Goal: Transaction & Acquisition: Purchase product/service

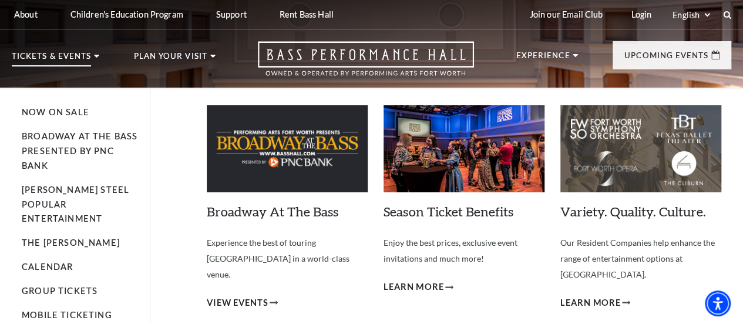
click at [87, 59] on p "Tickets & Events" at bounding box center [51, 59] width 79 height 14
click at [74, 116] on link "Now On Sale" at bounding box center [56, 112] width 68 height 10
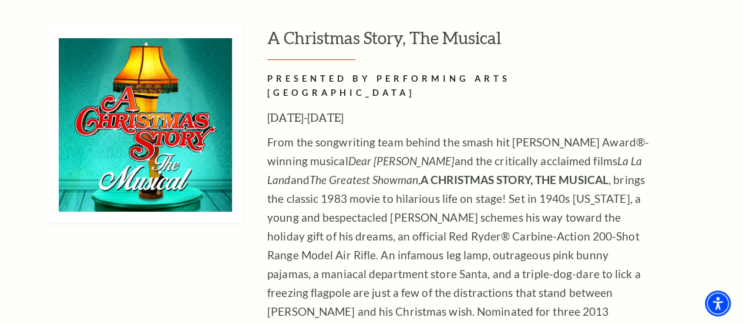
scroll to position [4406, 0]
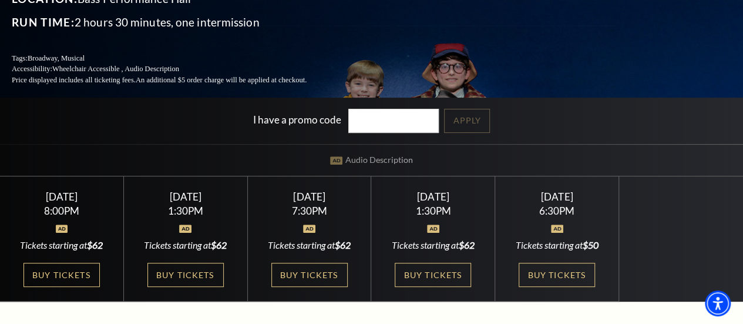
scroll to position [235, 0]
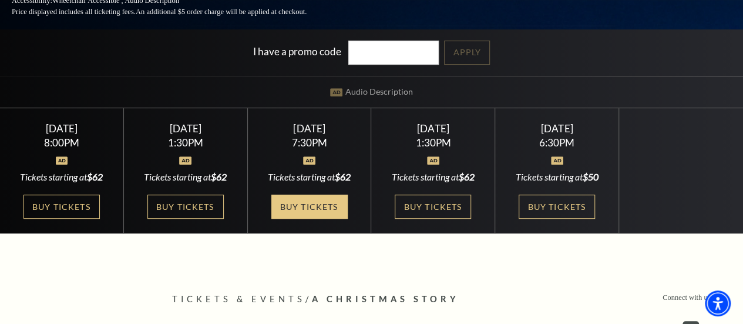
click at [320, 213] on link "Buy Tickets" at bounding box center [309, 206] width 76 height 24
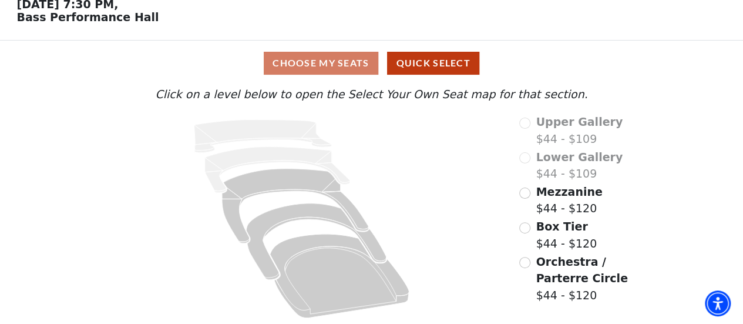
scroll to position [60, 0]
click at [522, 196] on input "Mezzanine$44 - $120\a" at bounding box center [524, 192] width 11 height 11
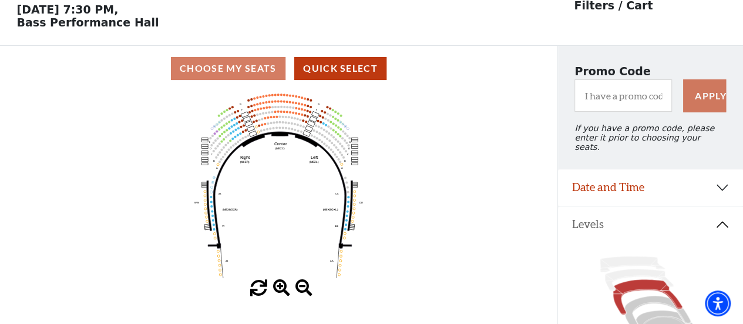
scroll to position [54, 0]
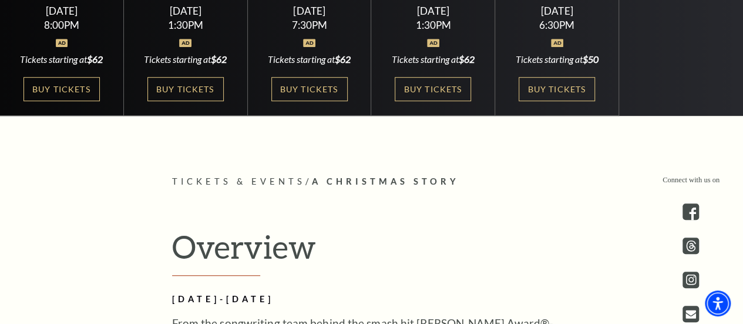
scroll to position [235, 0]
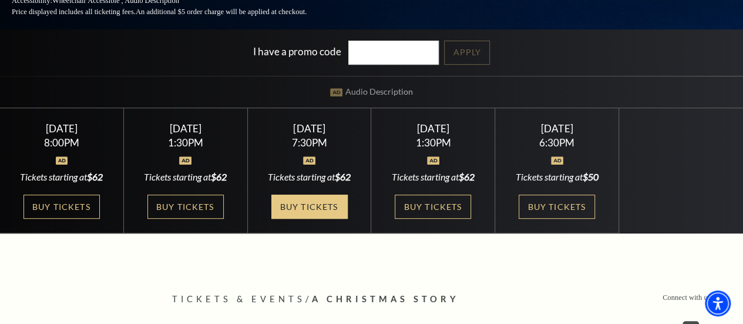
click at [313, 212] on link "Buy Tickets" at bounding box center [309, 206] width 76 height 24
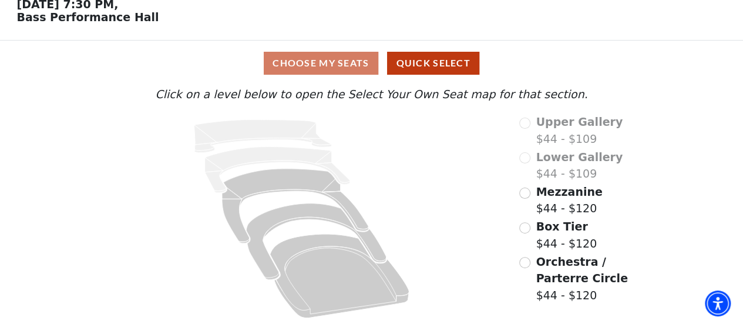
scroll to position [60, 0]
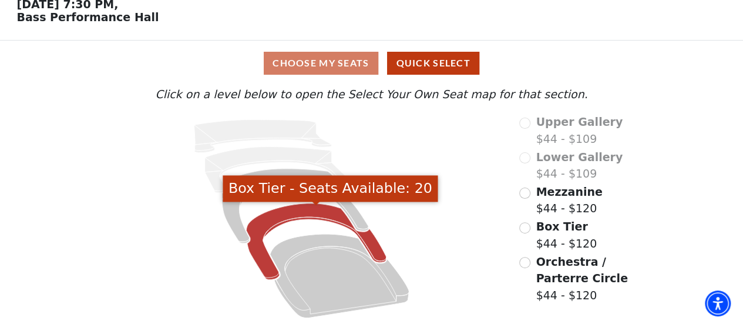
click at [264, 260] on icon "Box Tier - Seats Available: 20" at bounding box center [317, 241] width 140 height 76
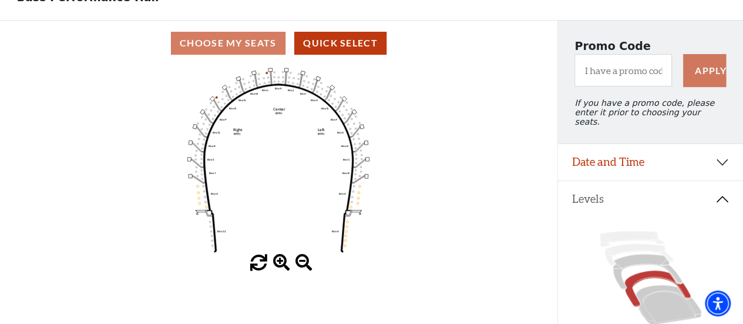
scroll to position [59, 0]
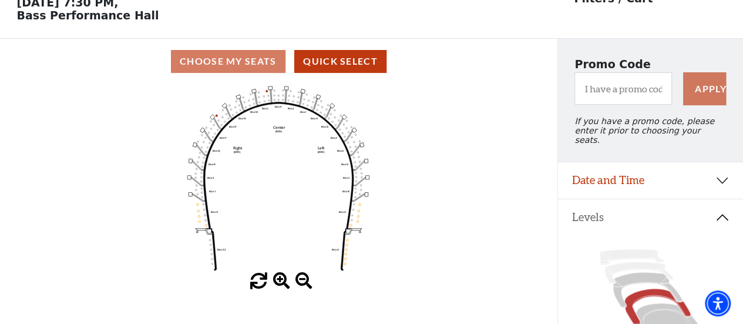
click at [280, 280] on span at bounding box center [281, 281] width 17 height 17
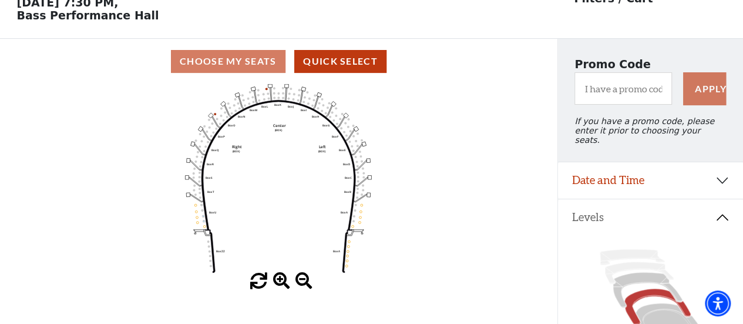
click at [280, 280] on span at bounding box center [281, 281] width 17 height 17
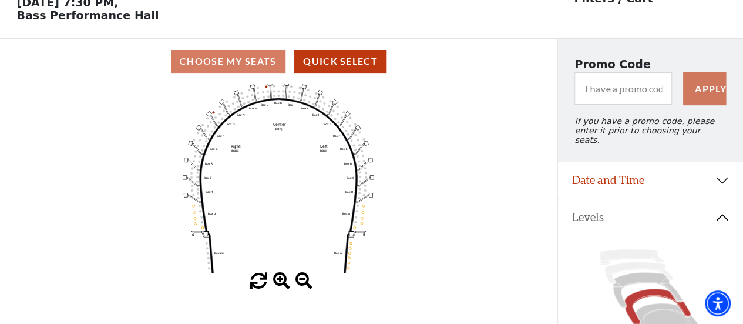
click at [280, 280] on span at bounding box center [281, 281] width 17 height 17
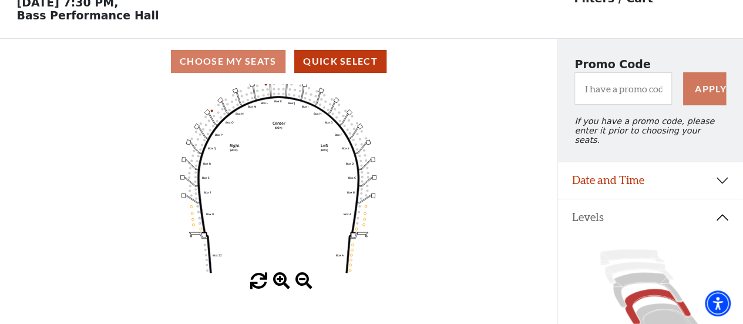
click at [280, 280] on span at bounding box center [281, 281] width 17 height 17
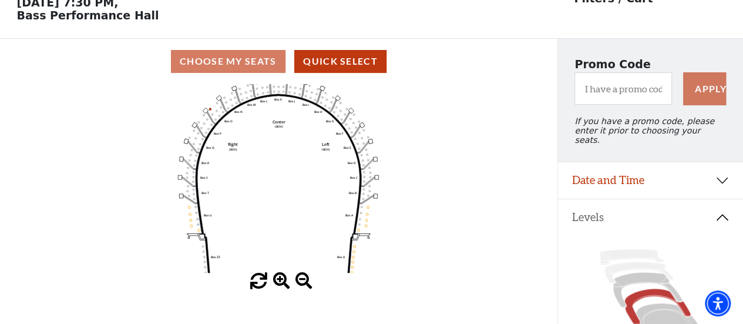
click at [280, 280] on span at bounding box center [281, 281] width 17 height 17
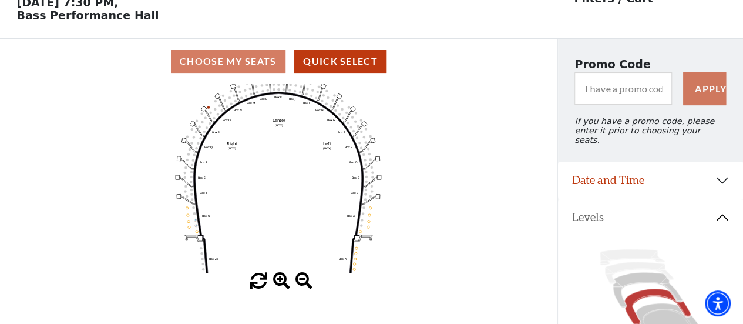
click at [280, 280] on span at bounding box center [281, 281] width 17 height 17
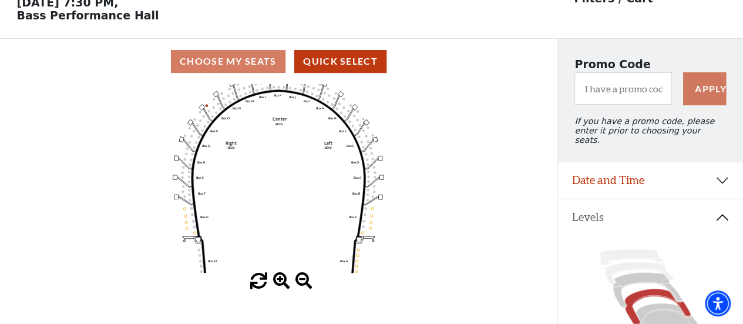
click at [280, 280] on span at bounding box center [281, 281] width 17 height 17
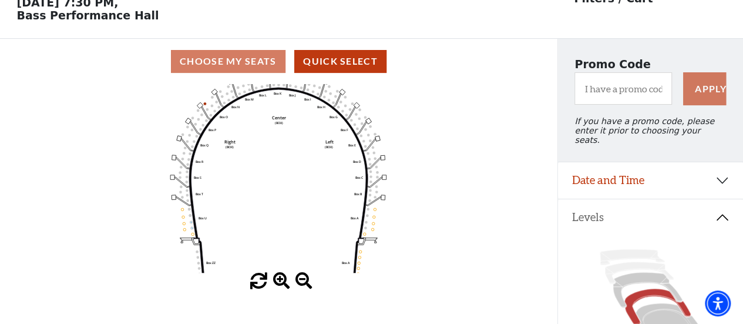
click at [280, 280] on span at bounding box center [281, 281] width 17 height 17
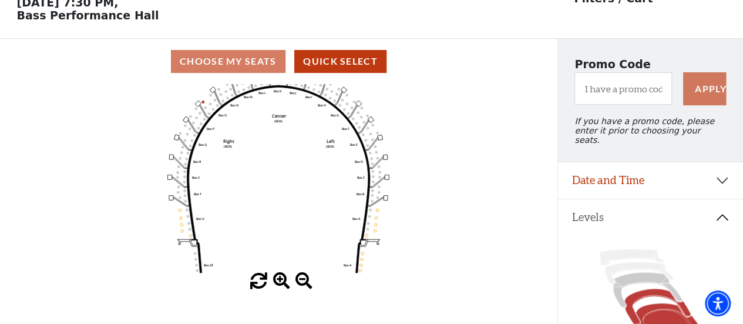
click at [660, 310] on icon at bounding box center [669, 322] width 66 height 39
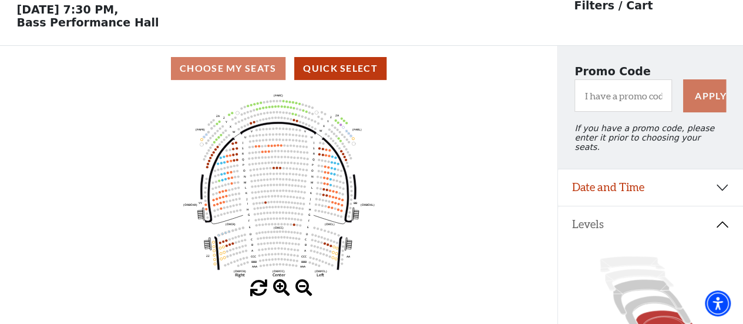
scroll to position [54, 0]
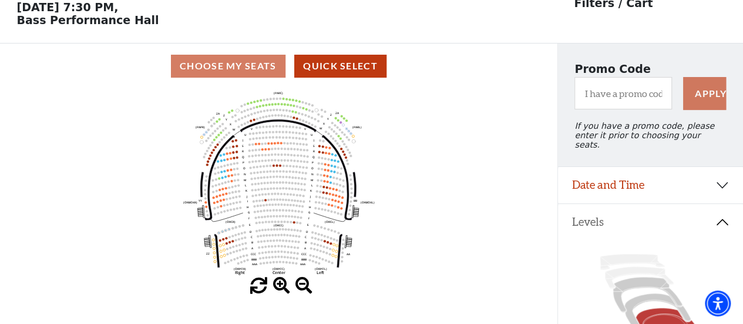
click at [277, 284] on span at bounding box center [281, 285] width 17 height 17
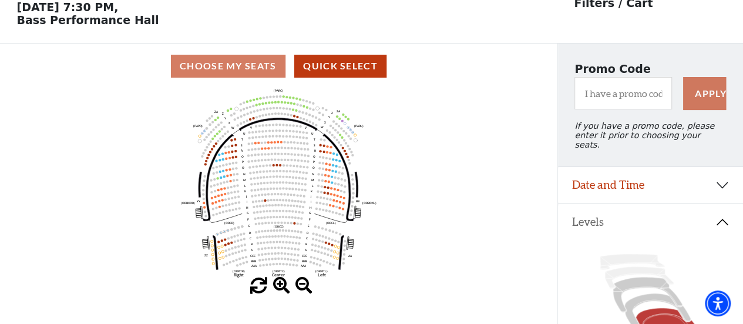
click at [277, 284] on span at bounding box center [281, 285] width 17 height 17
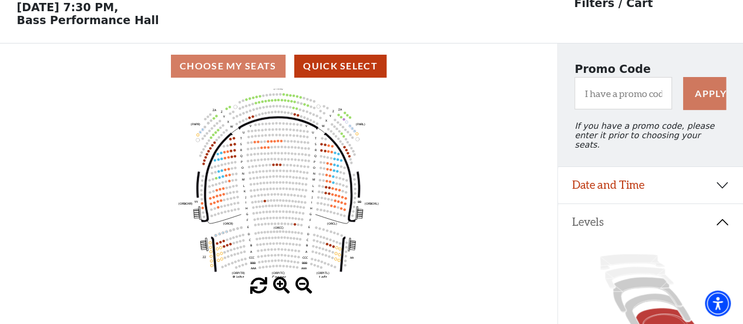
click at [277, 284] on span at bounding box center [281, 285] width 17 height 17
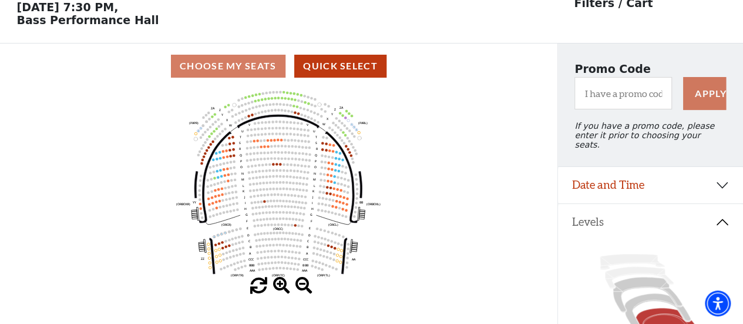
click at [277, 284] on span at bounding box center [281, 285] width 17 height 17
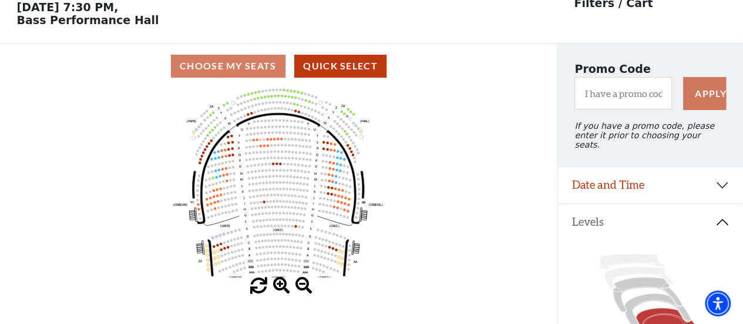
click at [277, 284] on span at bounding box center [281, 285] width 17 height 17
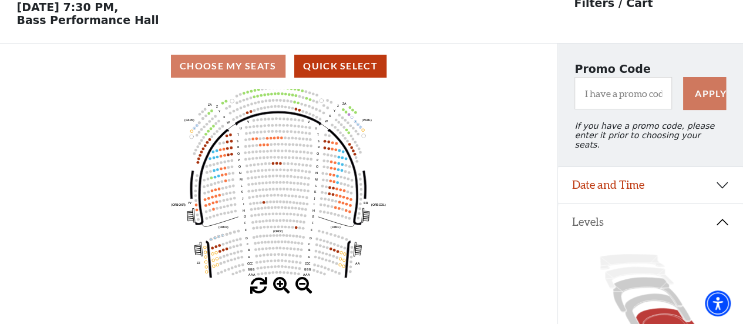
click at [277, 284] on span at bounding box center [281, 285] width 17 height 17
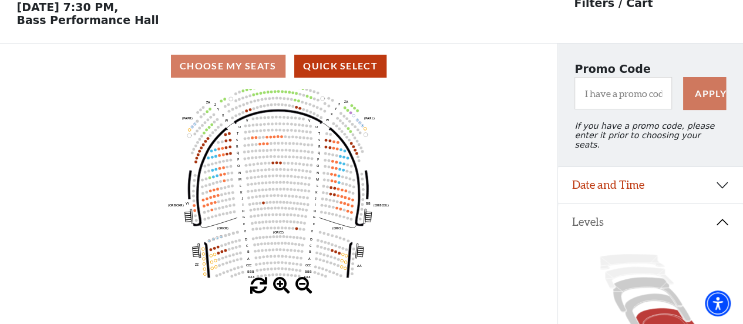
click at [277, 284] on span at bounding box center [281, 285] width 17 height 17
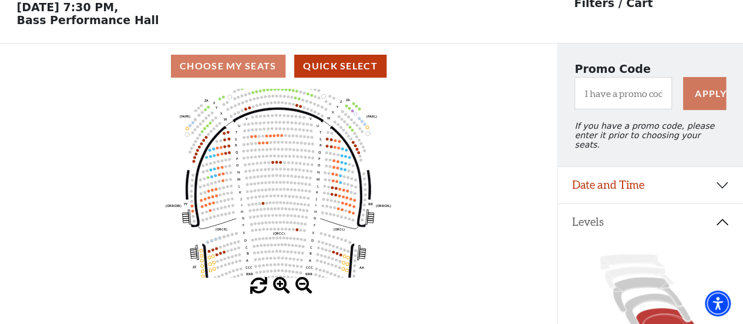
click at [277, 284] on span at bounding box center [281, 285] width 17 height 17
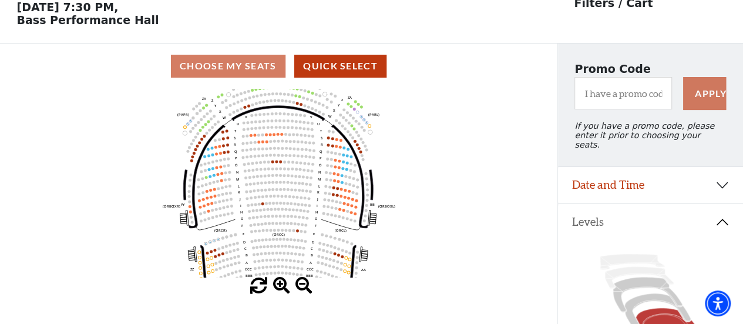
click at [277, 284] on span at bounding box center [281, 285] width 17 height 17
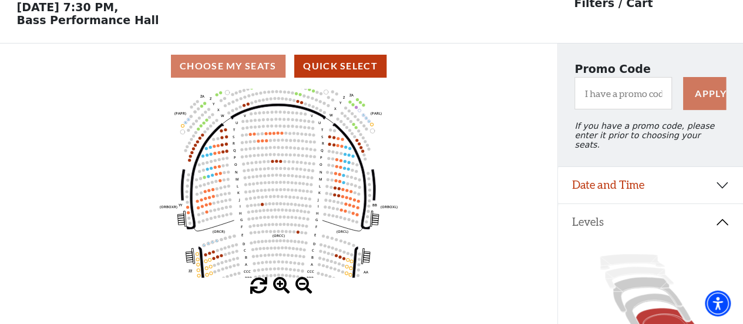
click at [277, 284] on span at bounding box center [281, 285] width 17 height 17
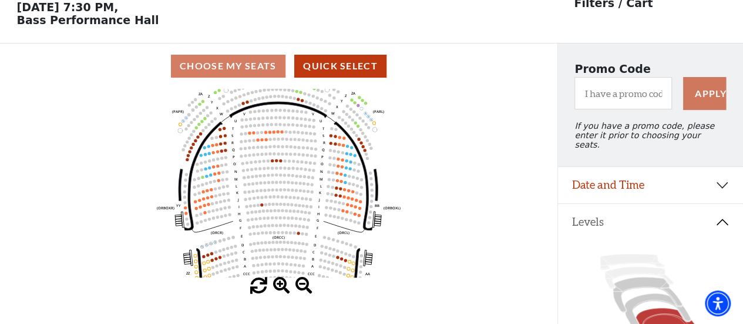
click at [277, 284] on span at bounding box center [281, 285] width 17 height 17
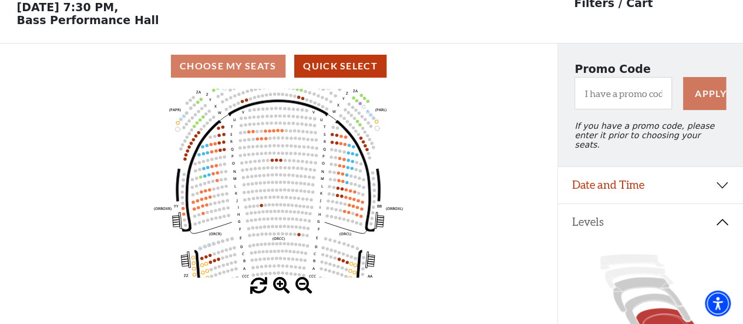
click at [277, 284] on span at bounding box center [281, 285] width 17 height 17
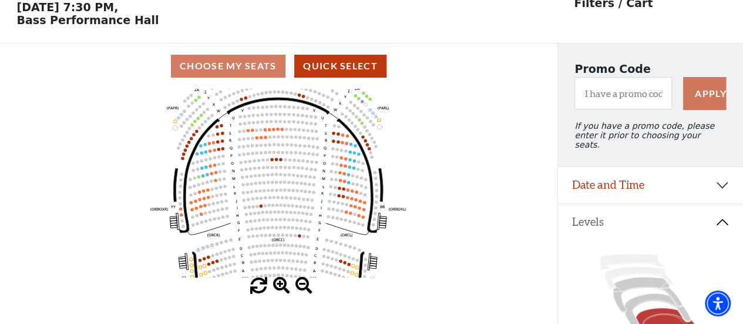
click at [277, 284] on span at bounding box center [281, 285] width 17 height 17
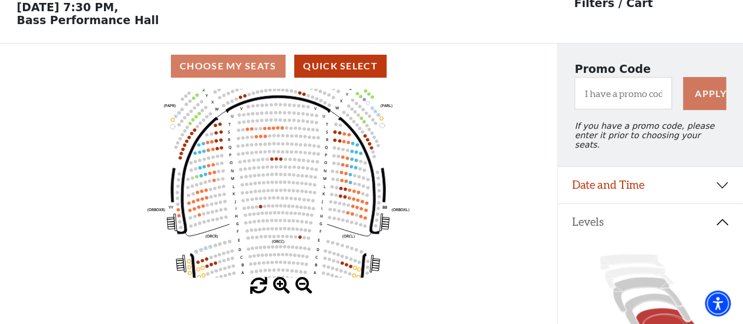
click at [277, 284] on span at bounding box center [281, 285] width 17 height 17
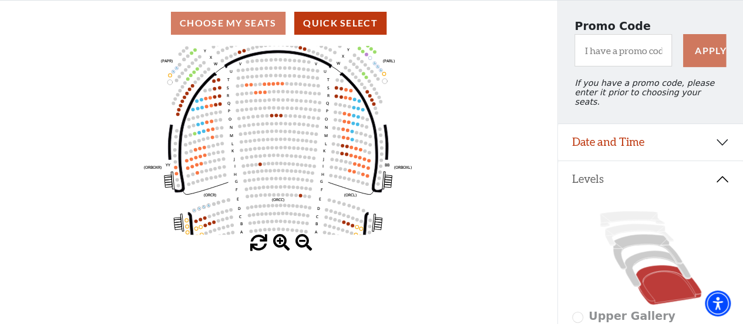
scroll to position [113, 0]
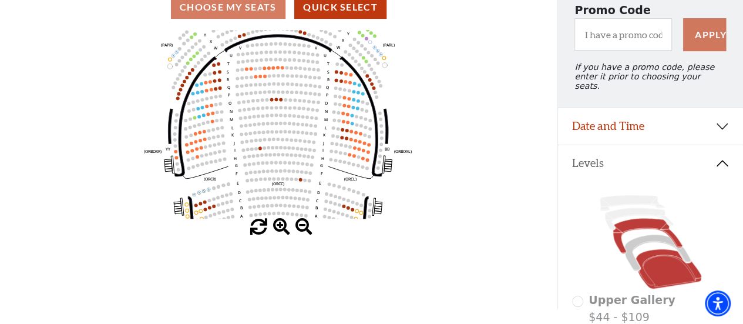
click at [642, 223] on icon at bounding box center [647, 236] width 69 height 35
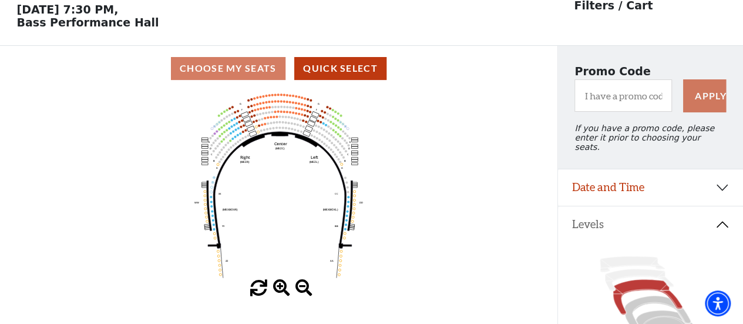
scroll to position [54, 0]
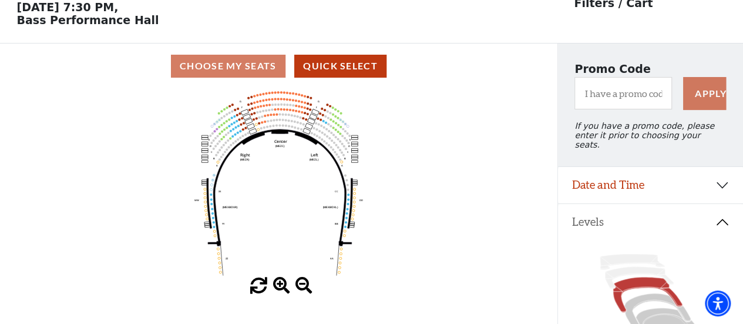
click at [280, 289] on span at bounding box center [281, 285] width 17 height 17
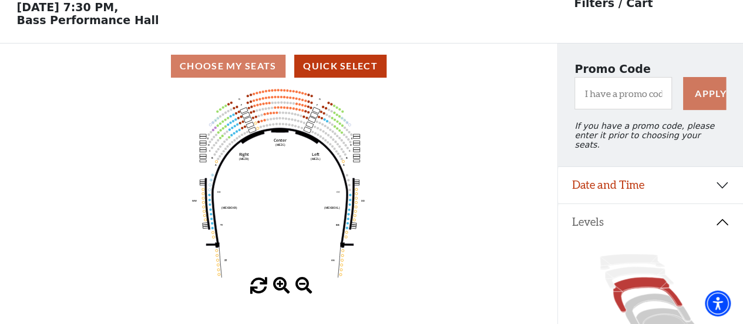
click at [280, 288] on span at bounding box center [281, 285] width 17 height 17
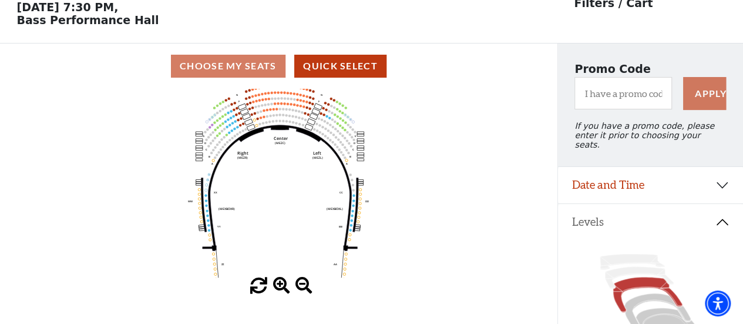
click at [280, 288] on span at bounding box center [281, 285] width 17 height 17
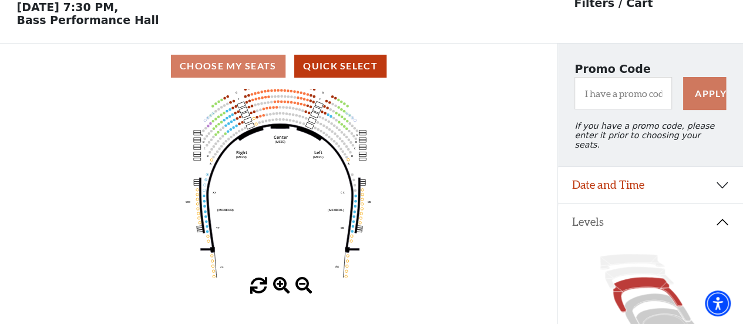
click at [280, 288] on span at bounding box center [281, 285] width 17 height 17
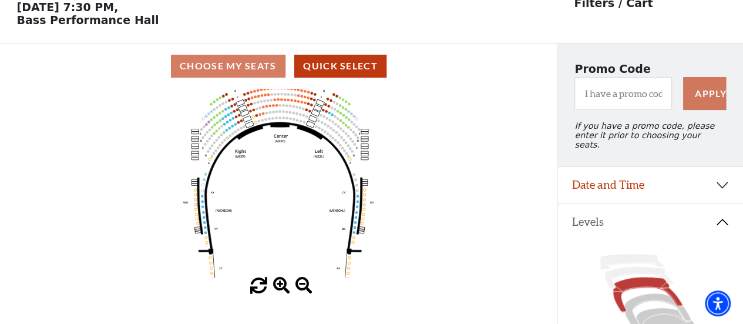
click at [280, 288] on span at bounding box center [281, 285] width 17 height 17
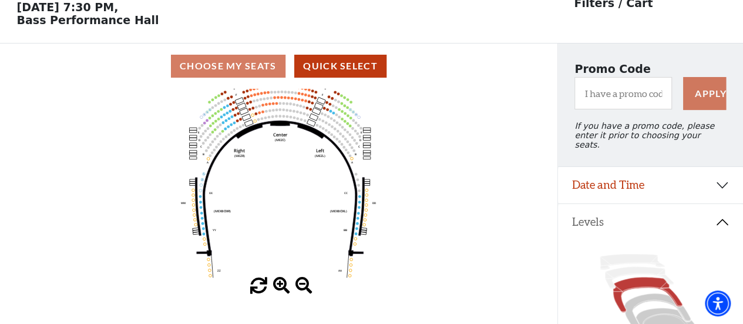
click at [280, 287] on span at bounding box center [281, 285] width 17 height 17
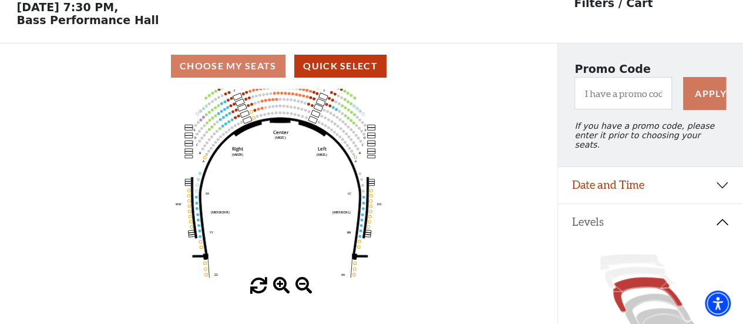
click at [280, 287] on span at bounding box center [281, 285] width 17 height 17
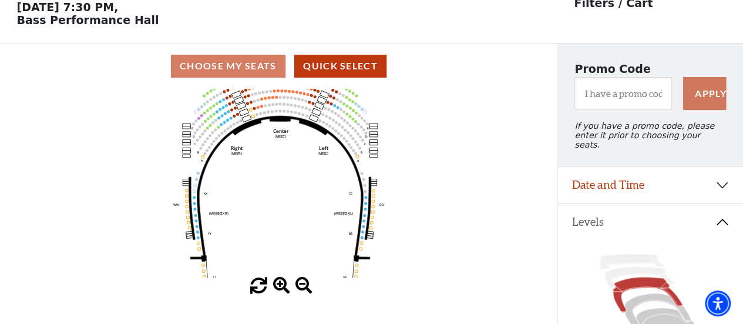
click at [280, 287] on span at bounding box center [281, 285] width 17 height 17
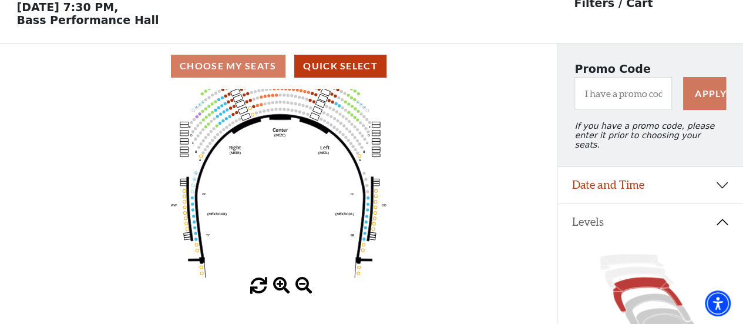
click at [280, 287] on span at bounding box center [281, 285] width 17 height 17
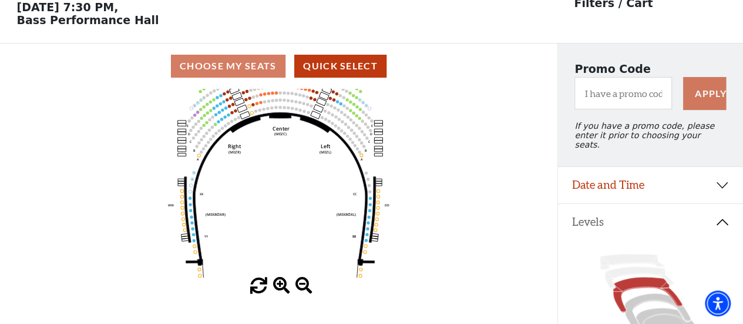
click at [280, 287] on span at bounding box center [281, 285] width 17 height 17
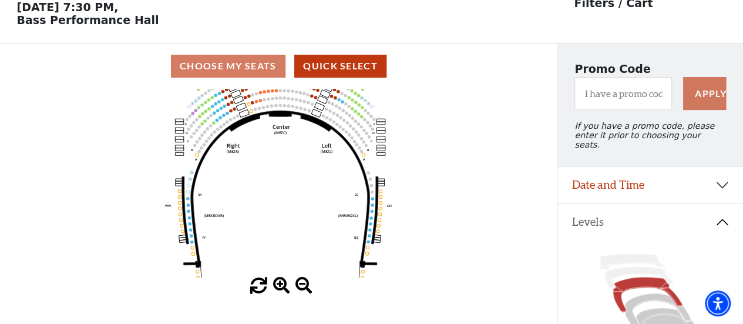
click at [280, 287] on span at bounding box center [281, 285] width 17 height 17
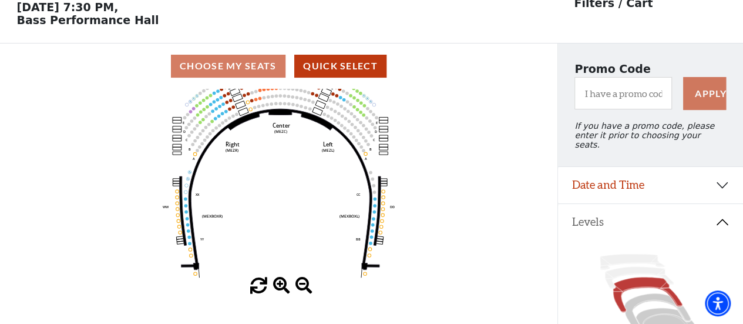
click at [280, 287] on span at bounding box center [281, 285] width 17 height 17
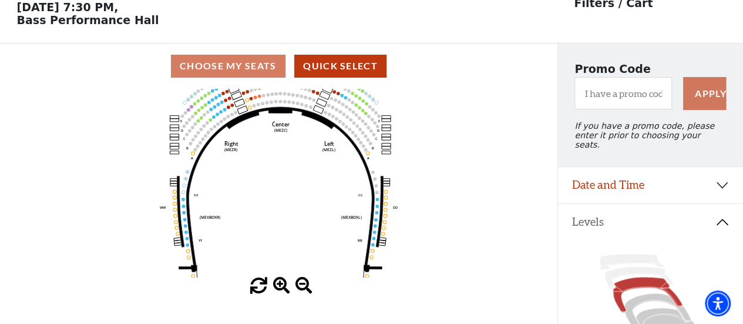
click at [280, 287] on span at bounding box center [281, 285] width 17 height 17
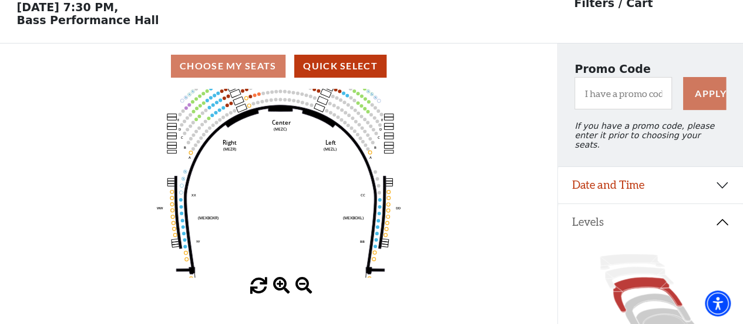
click at [280, 287] on span at bounding box center [281, 285] width 17 height 17
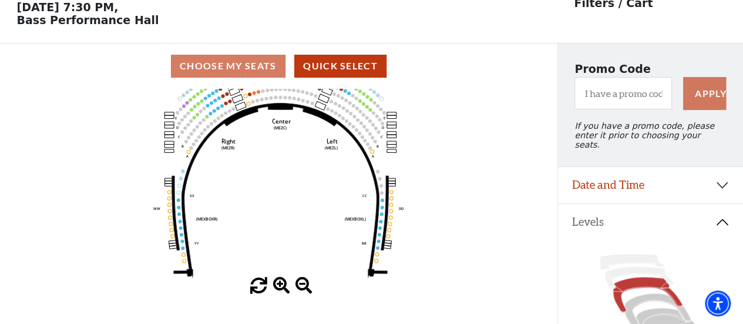
click at [280, 287] on span at bounding box center [281, 285] width 17 height 17
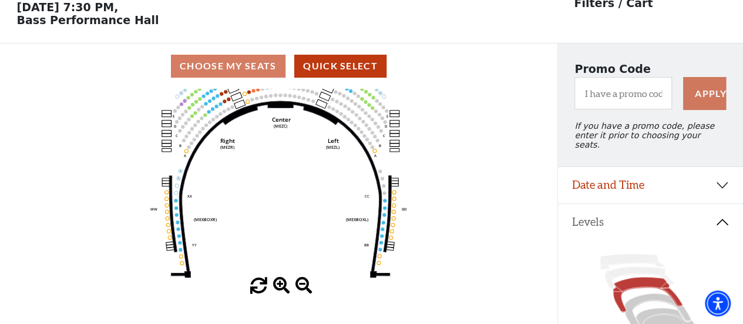
click at [280, 286] on span at bounding box center [281, 285] width 17 height 17
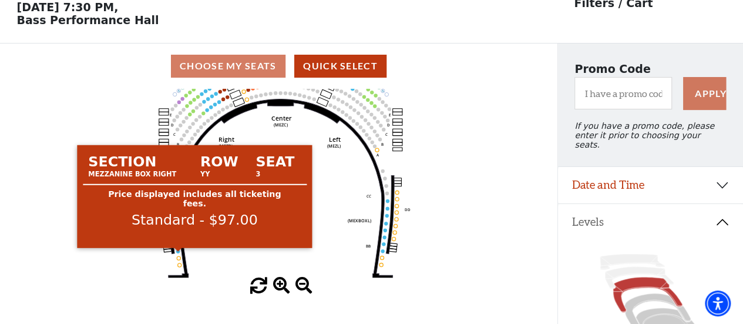
click at [180, 253] on circle at bounding box center [178, 251] width 4 height 4
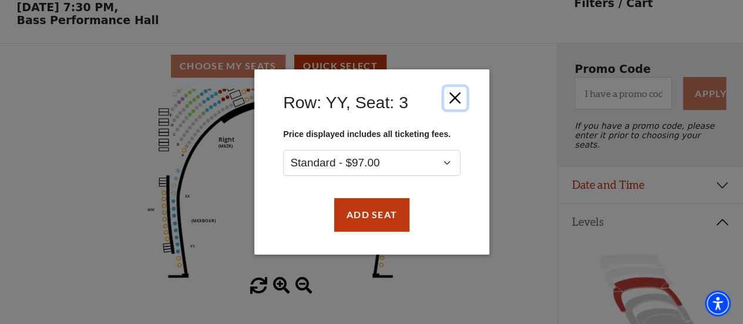
click at [457, 96] on button "Close" at bounding box center [455, 98] width 22 height 22
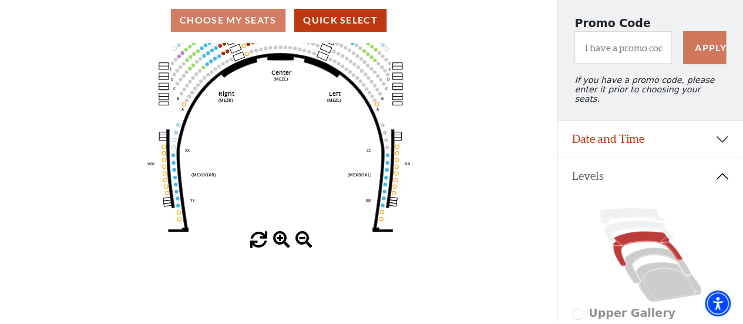
scroll to position [99, 0]
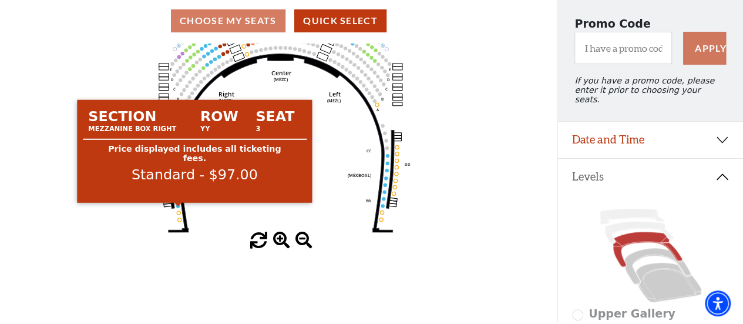
click at [177, 207] on circle at bounding box center [178, 206] width 4 height 4
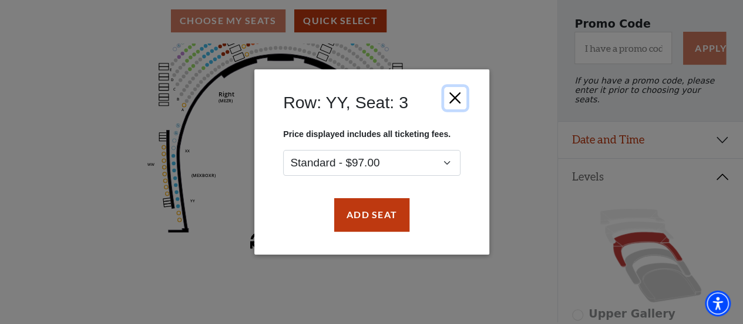
click at [454, 97] on button "Close" at bounding box center [455, 98] width 22 height 22
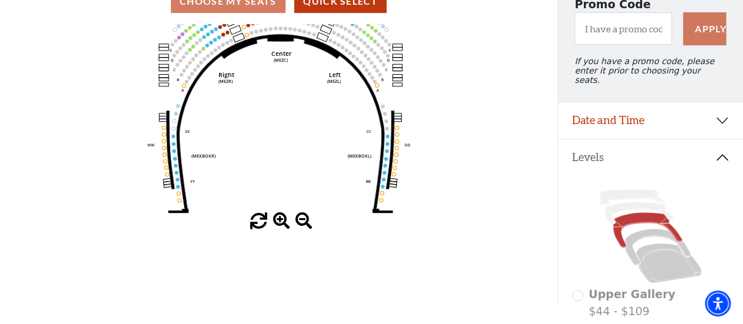
scroll to position [117, 0]
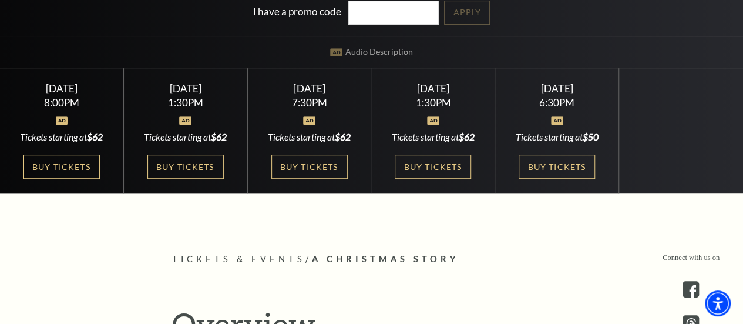
scroll to position [294, 0]
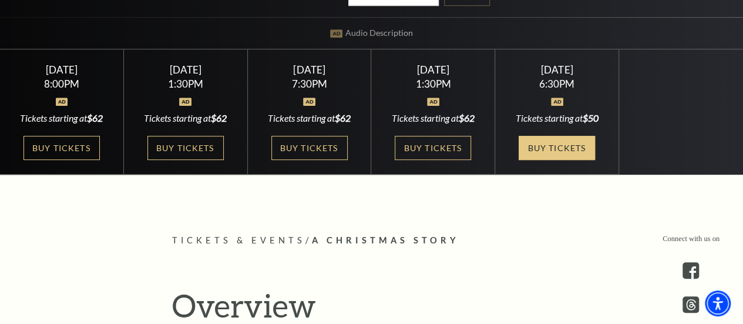
click at [534, 136] on link "Buy Tickets" at bounding box center [557, 148] width 76 height 24
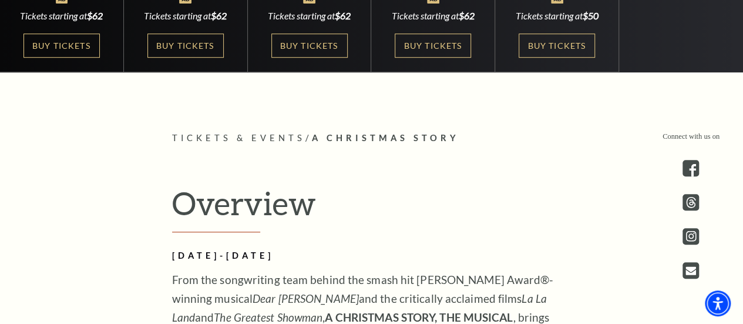
scroll to position [235, 0]
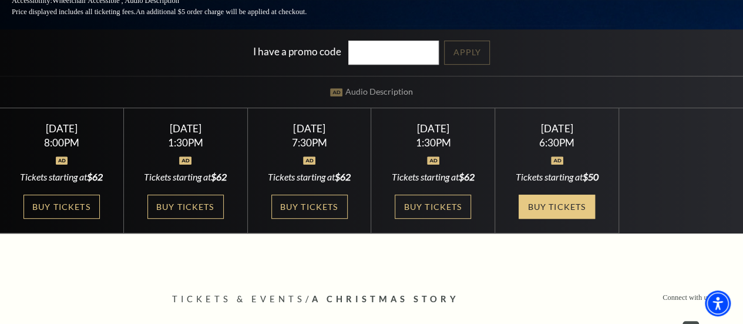
click at [532, 197] on link "Buy Tickets" at bounding box center [557, 206] width 76 height 24
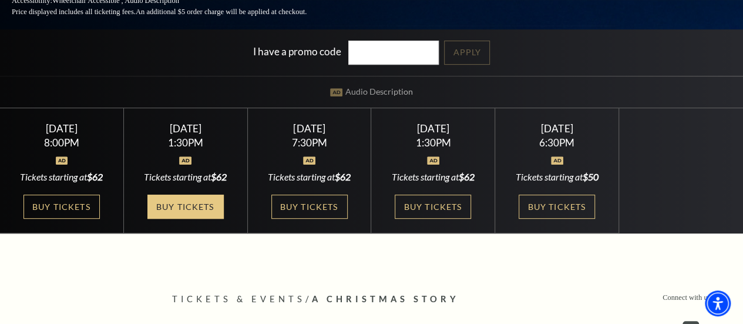
click at [172, 209] on link "Buy Tickets" at bounding box center [185, 206] width 76 height 24
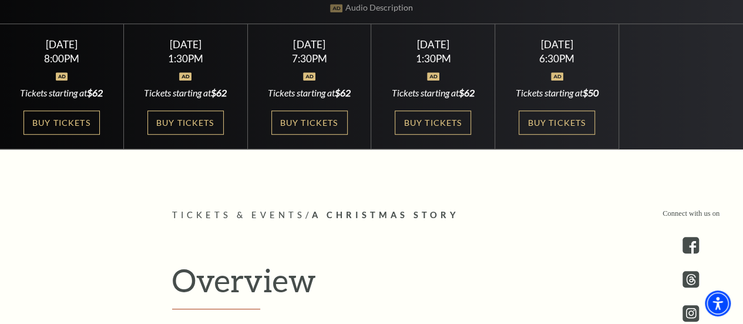
scroll to position [294, 0]
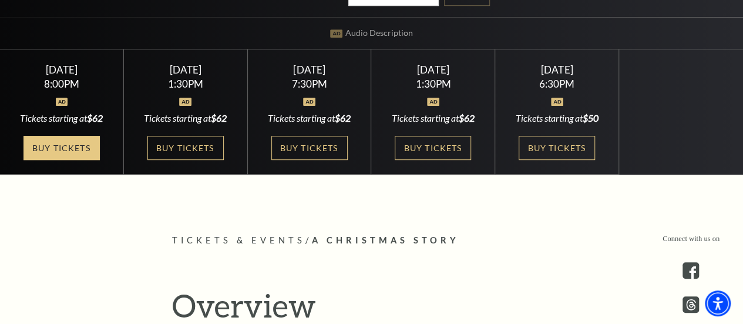
click at [61, 136] on link "Buy Tickets" at bounding box center [61, 148] width 76 height 24
click at [59, 136] on link "Buy Tickets" at bounding box center [61, 148] width 76 height 24
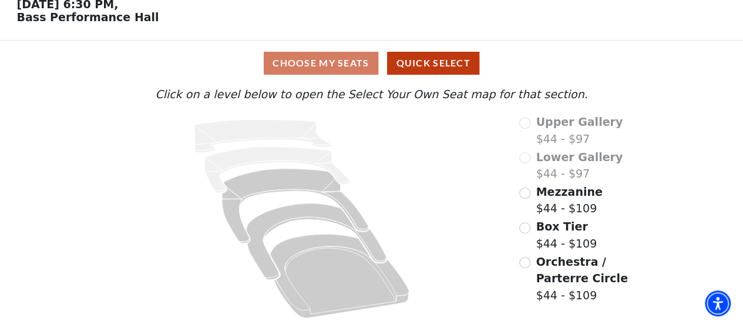
scroll to position [60, 0]
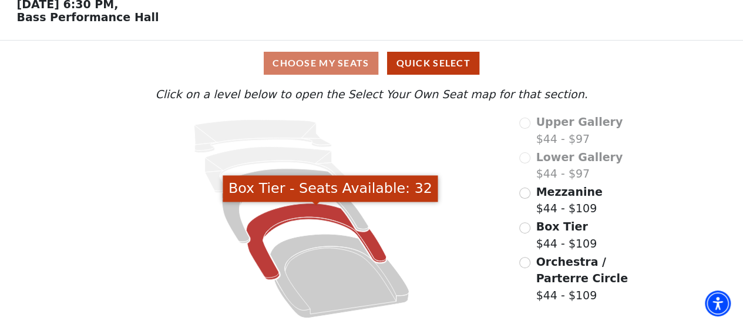
click at [309, 217] on icon "Box Tier - Seats Available: 32" at bounding box center [317, 241] width 140 height 76
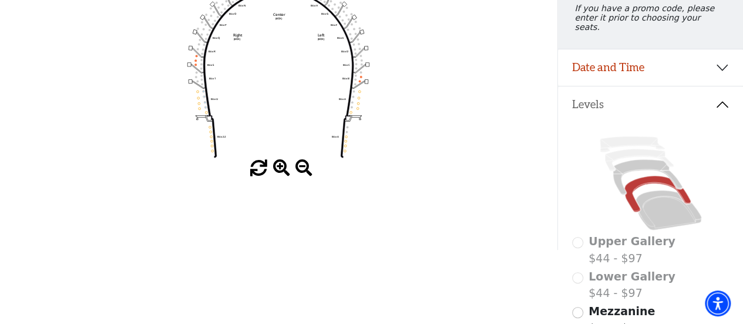
scroll to position [113, 0]
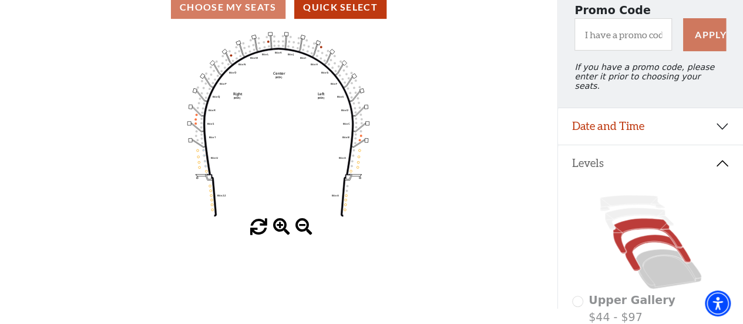
click at [656, 221] on icon at bounding box center [647, 236] width 69 height 35
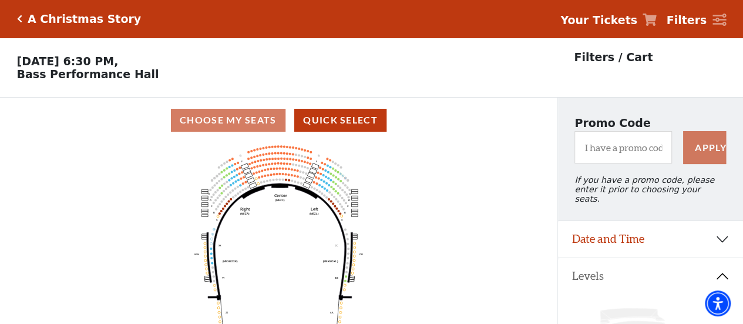
scroll to position [59, 0]
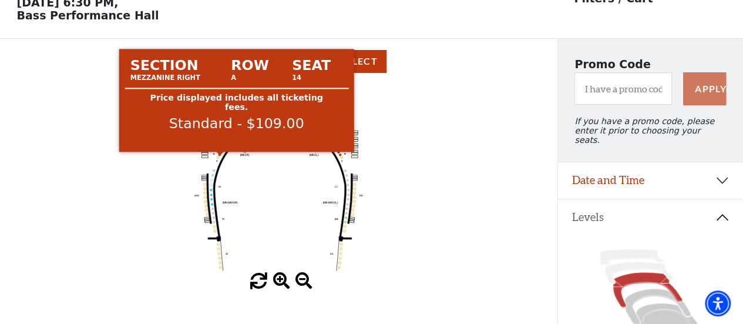
click at [220, 156] on circle at bounding box center [220, 154] width 2 height 2
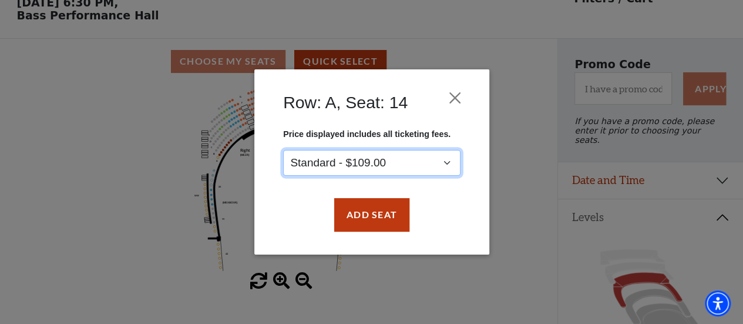
click at [425, 160] on select "Standard - $109.00" at bounding box center [371, 163] width 177 height 26
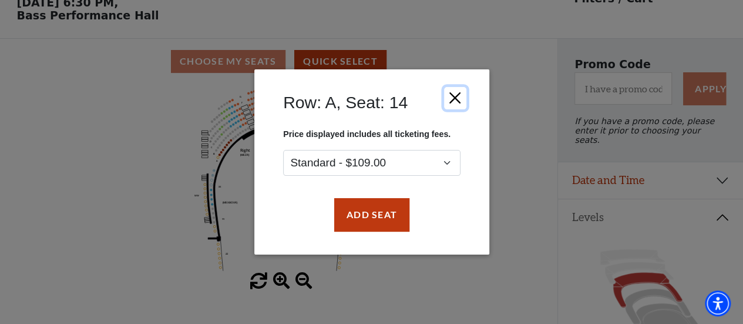
click at [455, 100] on button "Close" at bounding box center [455, 98] width 22 height 22
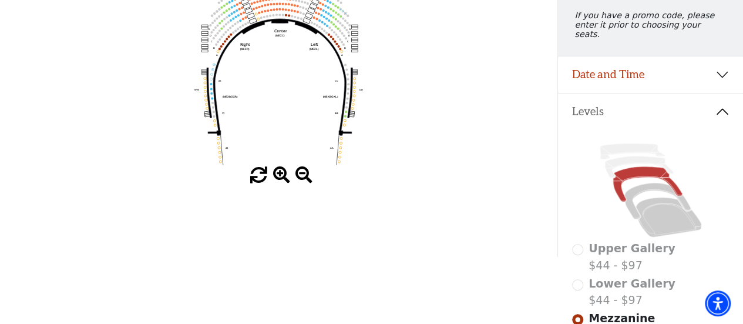
scroll to position [0, 0]
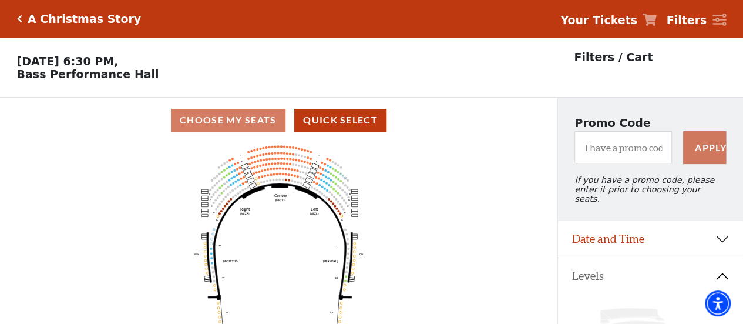
click at [257, 124] on div "Choose My Seats Quick Select" at bounding box center [279, 120] width 558 height 23
click at [465, 127] on div "Choose My Seats Quick Select" at bounding box center [279, 120] width 558 height 23
click at [260, 121] on div "Choose My Seats Quick Select" at bounding box center [279, 120] width 558 height 23
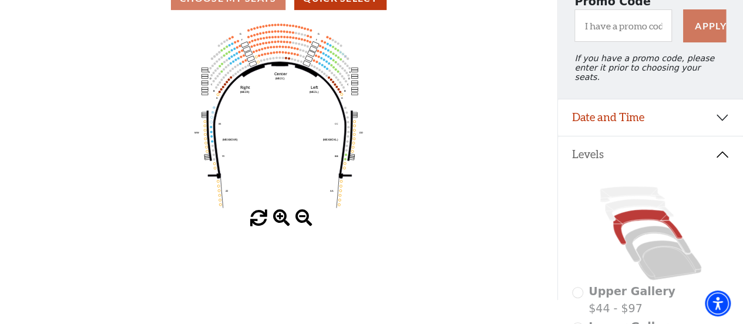
scroll to position [59, 0]
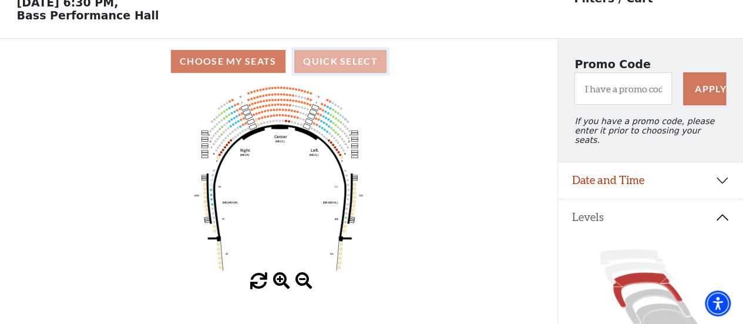
click at [354, 71] on button "Quick Select" at bounding box center [340, 61] width 92 height 23
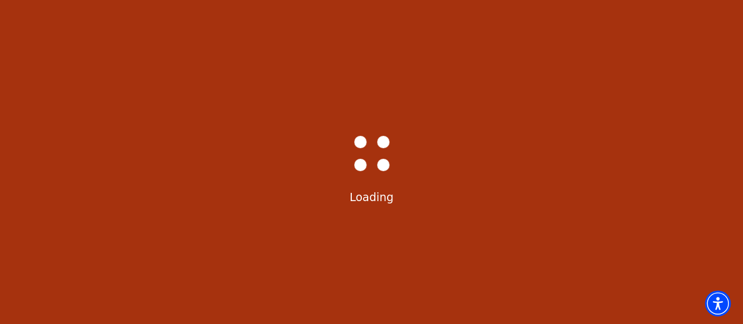
select select "6299"
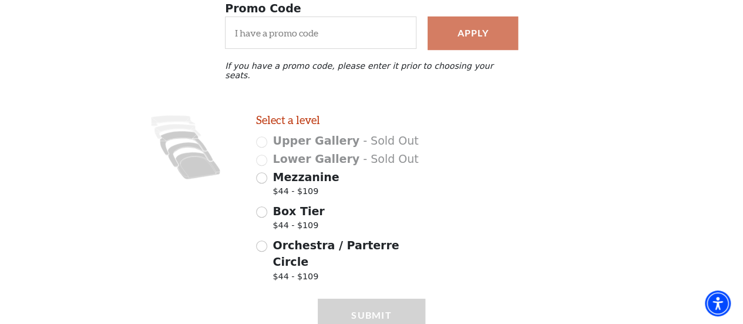
scroll to position [261, 0]
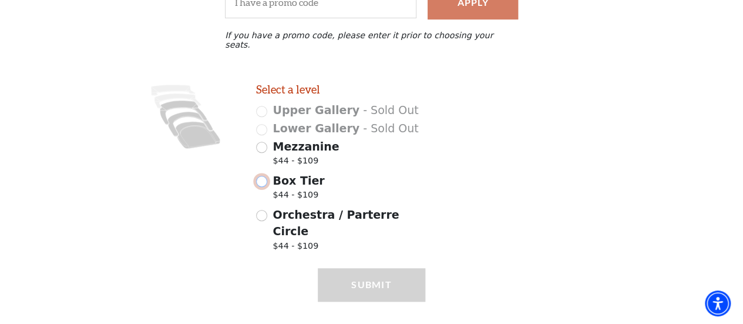
click at [263, 176] on input "Box Tier $44 - $109" at bounding box center [261, 181] width 11 height 11
radio input "true"
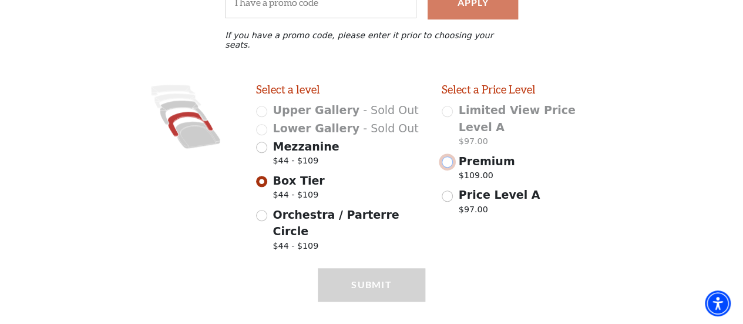
click at [446, 156] on input "Premium $109.00" at bounding box center [447, 161] width 11 height 11
radio input "true"
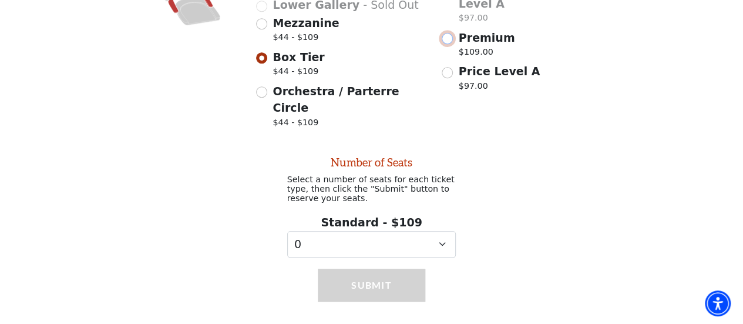
scroll to position [388, 0]
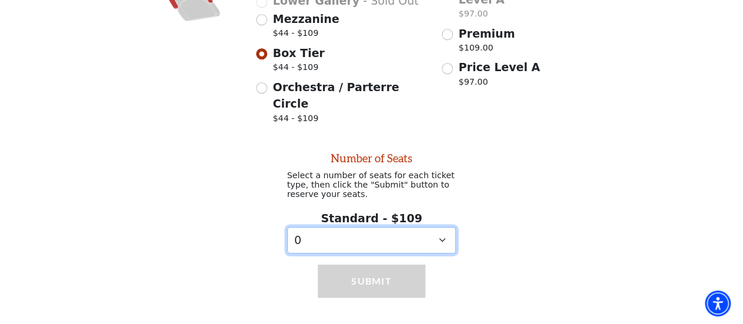
click at [427, 227] on select "0 1 2 3 4 5 6 7 8 9" at bounding box center [371, 240] width 169 height 26
select select "4"
click at [287, 227] on select "0 1 2 3 4 5 6 7 8 9" at bounding box center [371, 240] width 169 height 26
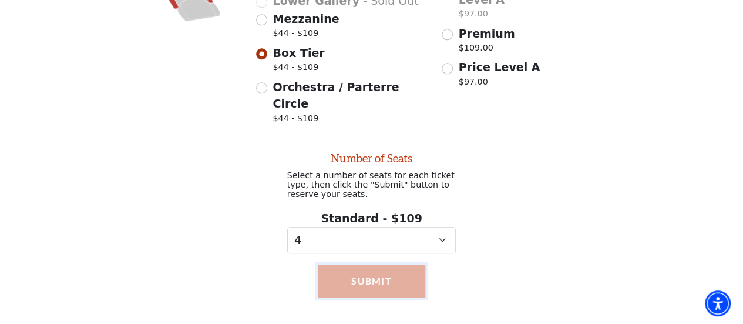
click at [352, 264] on button "Submit" at bounding box center [371, 280] width 107 height 33
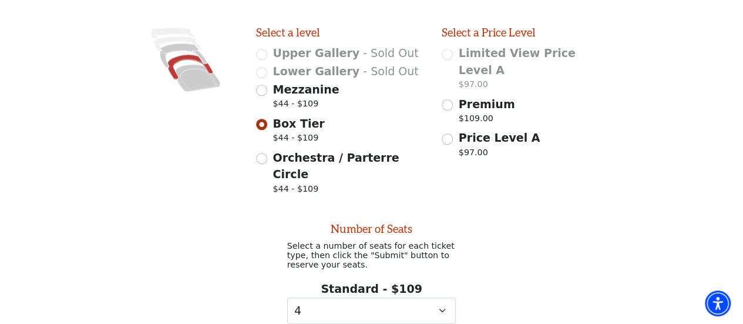
scroll to position [274, 0]
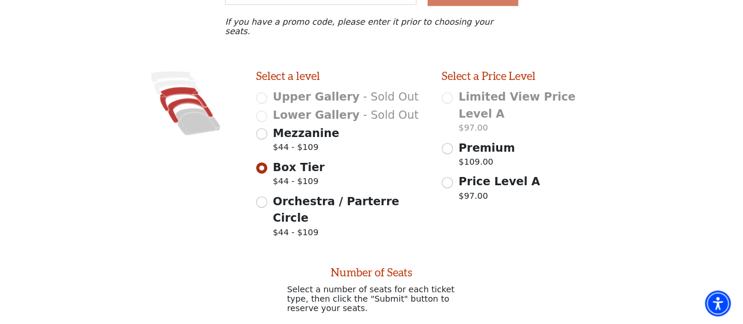
click at [177, 87] on icon at bounding box center [183, 99] width 47 height 24
radio input "true"
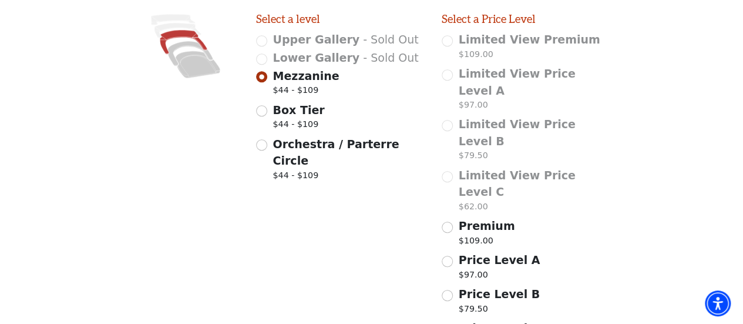
scroll to position [338, 0]
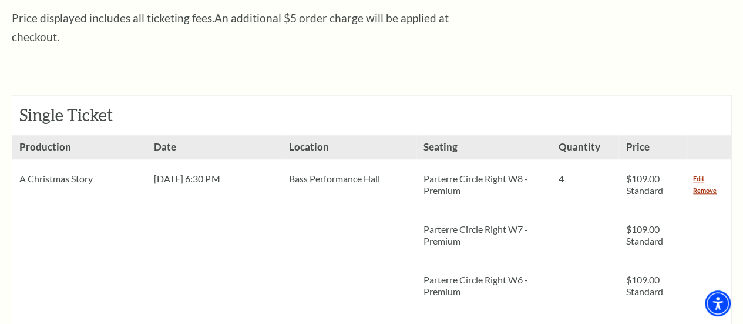
scroll to position [529, 0]
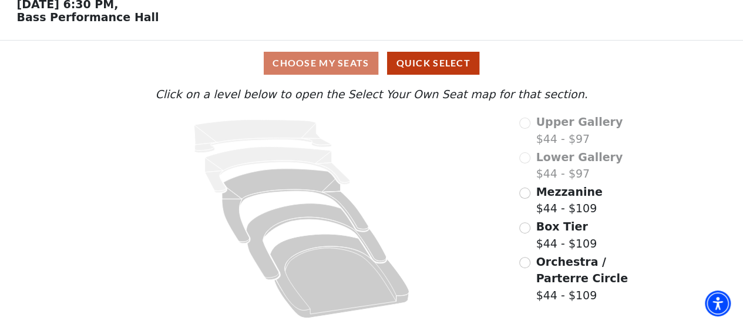
scroll to position [60, 0]
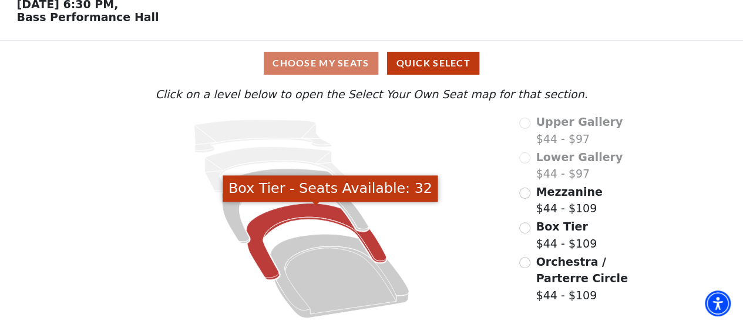
click at [310, 214] on icon "Box Tier - Seats Available: 32" at bounding box center [317, 241] width 140 height 76
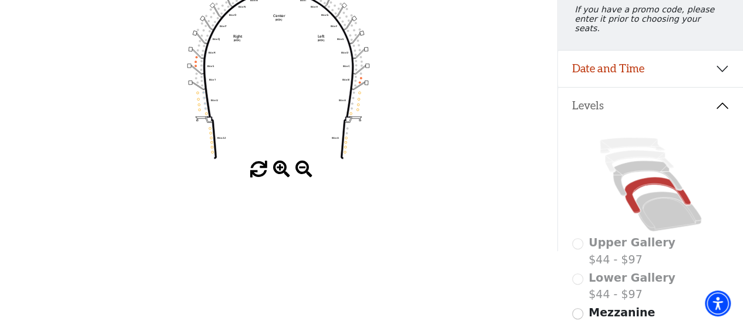
scroll to position [230, 0]
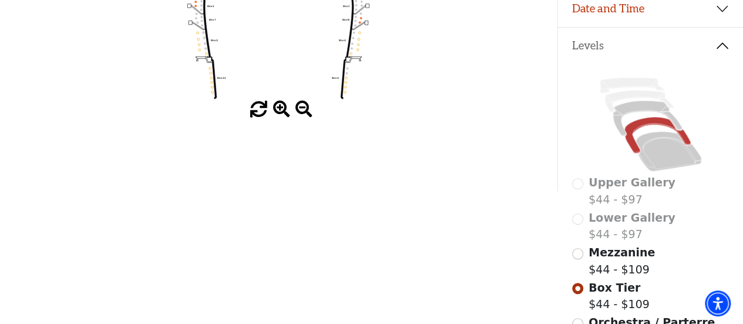
click at [281, 108] on span at bounding box center [281, 109] width 17 height 17
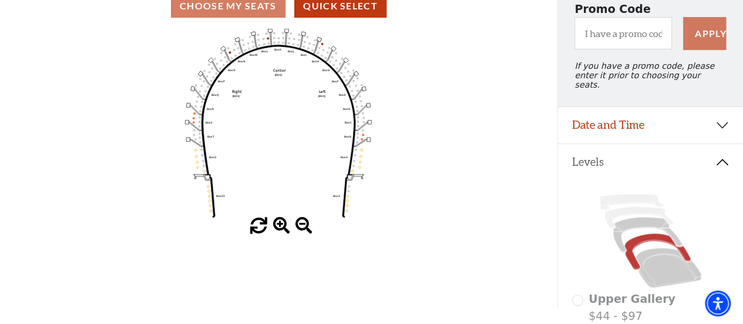
scroll to position [113, 0]
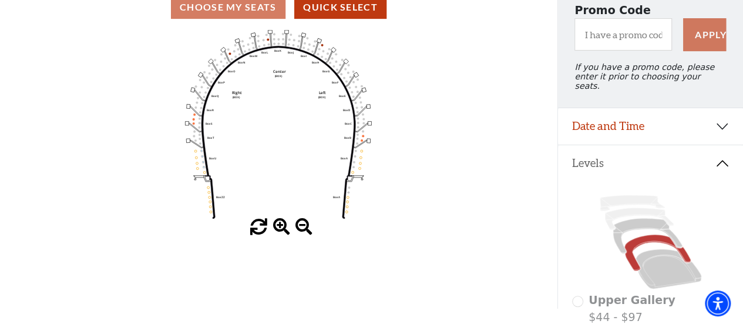
click at [281, 229] on span at bounding box center [281, 227] width 17 height 17
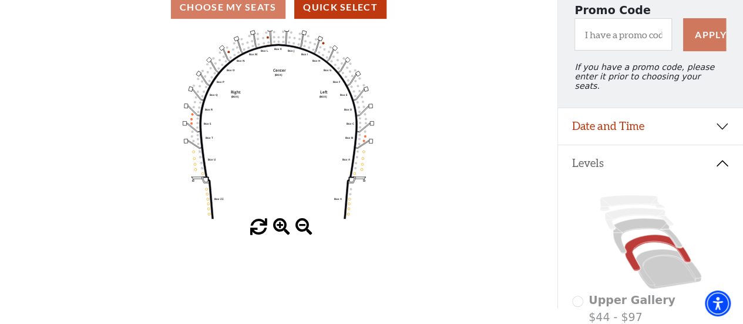
click at [281, 227] on span at bounding box center [281, 227] width 17 height 17
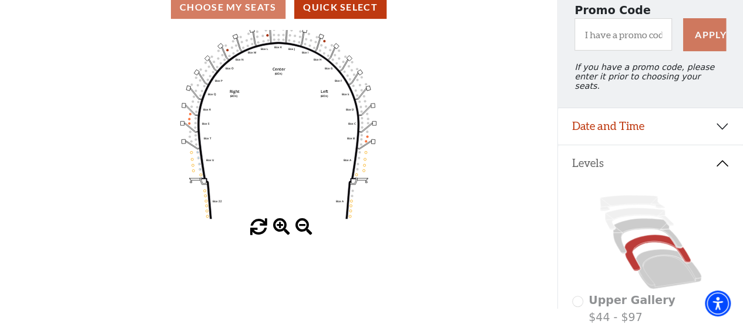
click at [281, 228] on span at bounding box center [281, 227] width 17 height 17
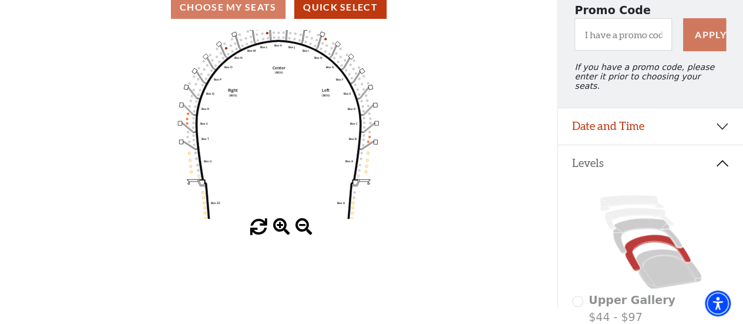
click at [280, 231] on span at bounding box center [281, 227] width 17 height 17
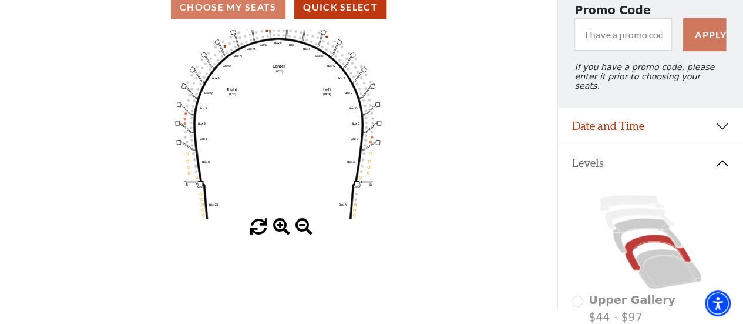
click at [280, 231] on span at bounding box center [281, 227] width 17 height 17
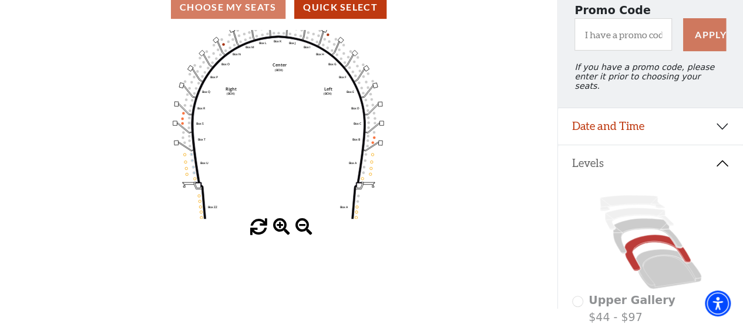
click at [276, 234] on span at bounding box center [281, 227] width 17 height 17
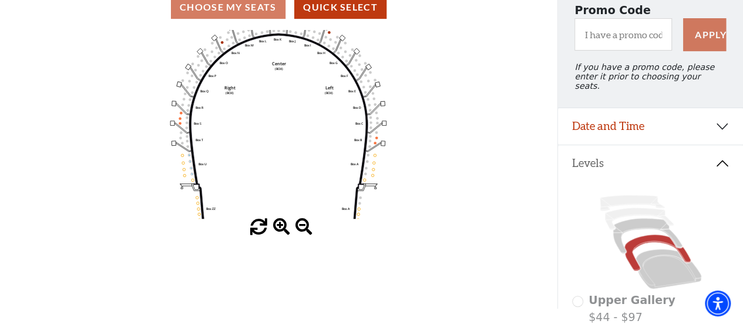
click at [277, 233] on span at bounding box center [281, 227] width 17 height 17
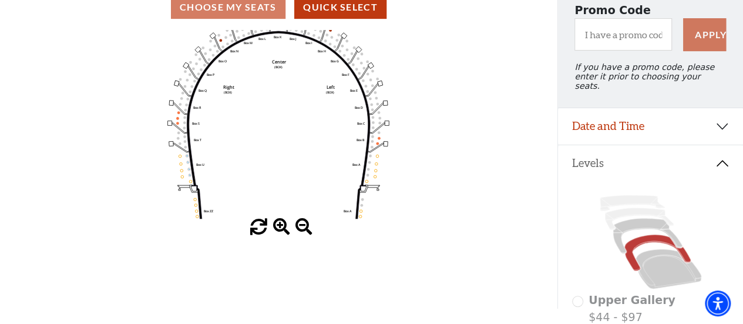
click at [277, 233] on span at bounding box center [281, 227] width 17 height 17
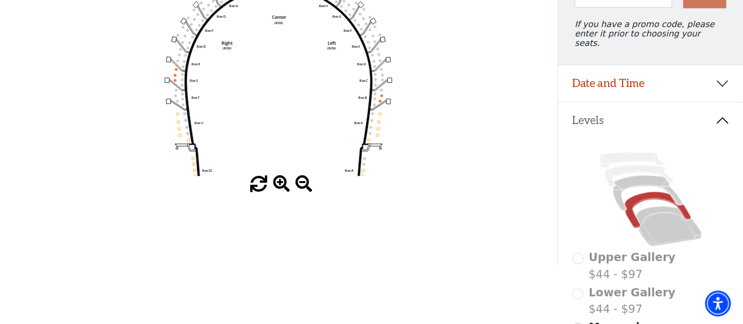
scroll to position [172, 0]
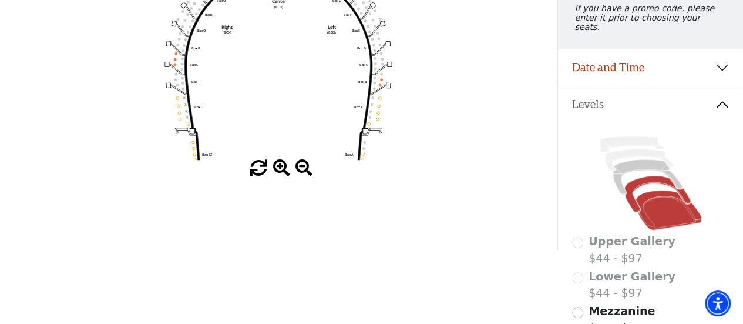
click at [669, 199] on icon at bounding box center [669, 209] width 66 height 39
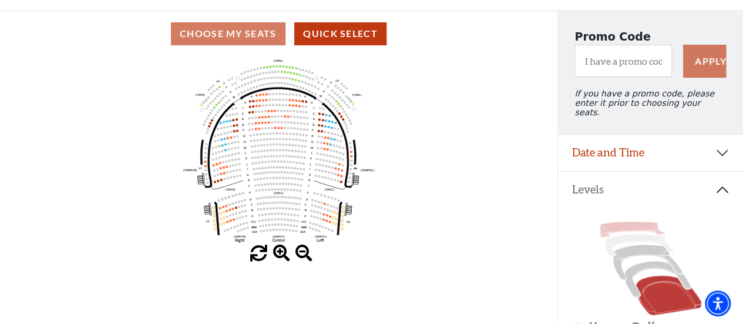
scroll to position [113, 0]
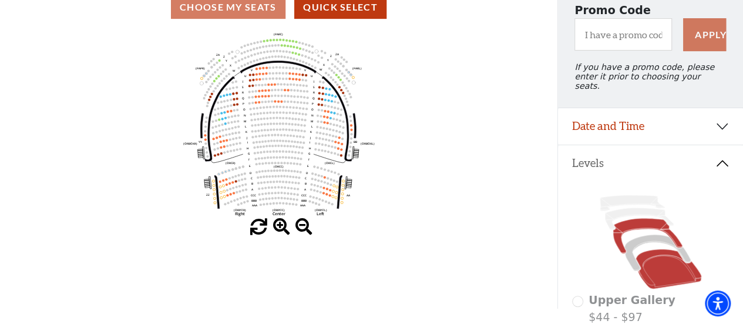
click at [641, 222] on icon at bounding box center [647, 236] width 69 height 35
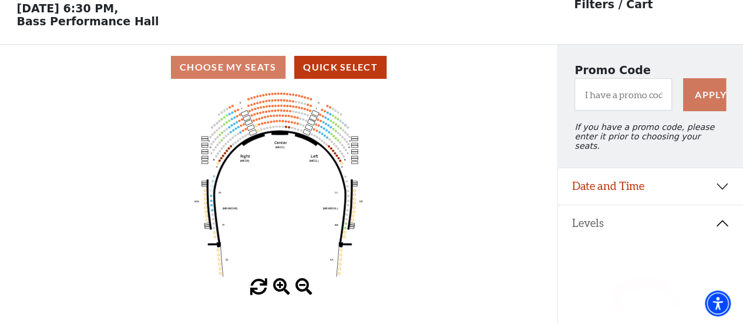
scroll to position [54, 0]
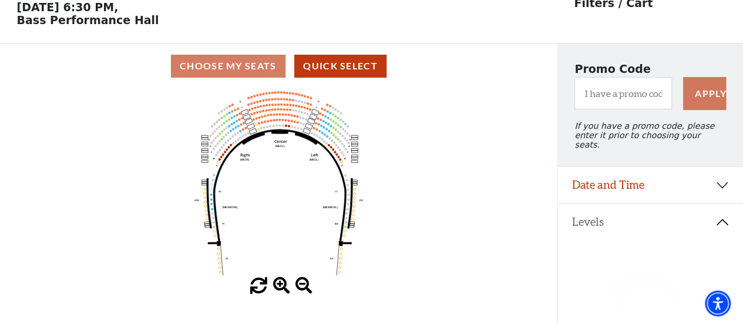
click at [278, 281] on span at bounding box center [281, 285] width 17 height 17
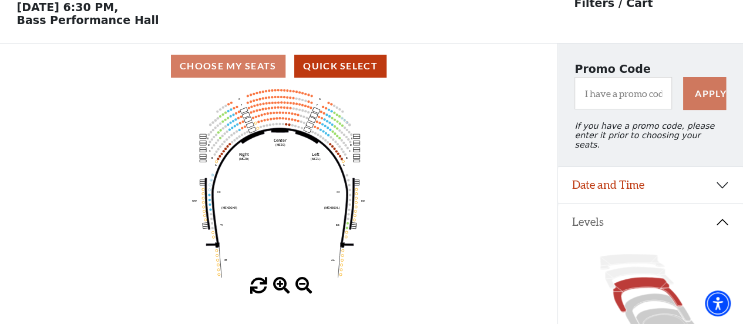
click at [278, 281] on span at bounding box center [281, 285] width 17 height 17
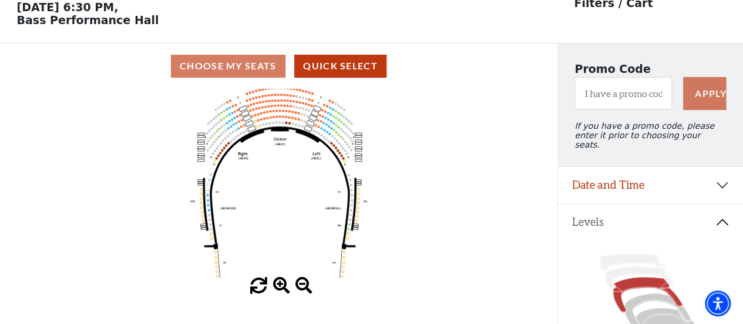
click at [278, 281] on span at bounding box center [281, 285] width 17 height 17
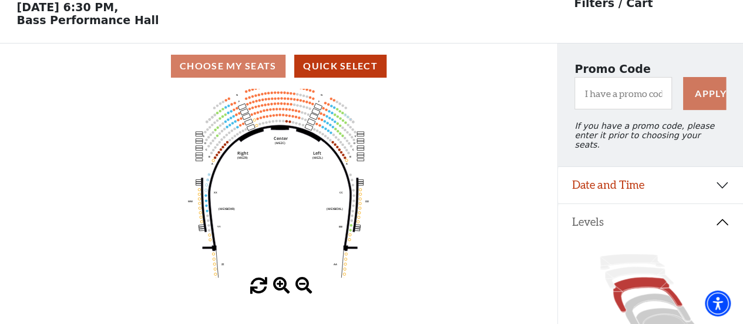
click at [278, 281] on span at bounding box center [281, 285] width 17 height 17
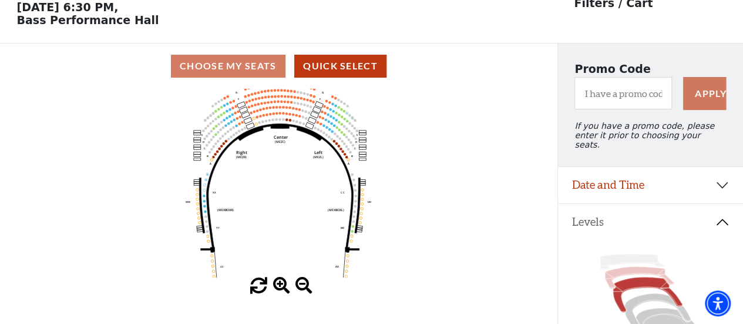
click at [626, 270] on icon at bounding box center [639, 278] width 69 height 22
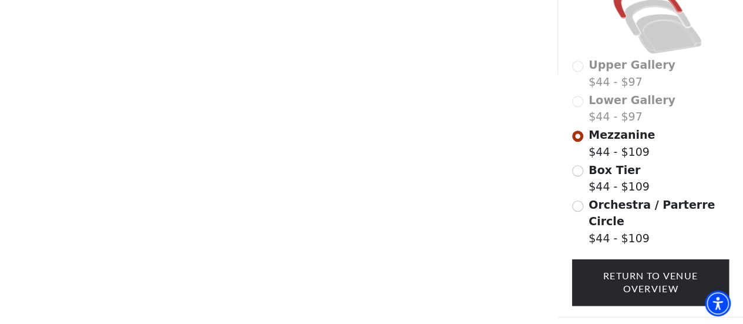
scroll to position [348, 0]
click at [574, 169] on input "Box Tier$44 - $109\a" at bounding box center [577, 170] width 11 height 11
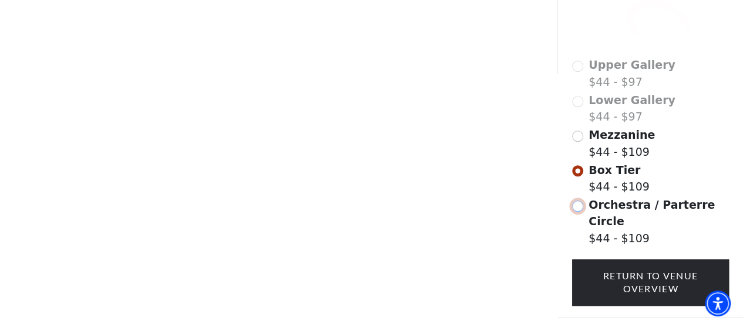
click at [574, 204] on input "Orchestra / Parterre Circle$44 - $109\a" at bounding box center [577, 205] width 11 height 11
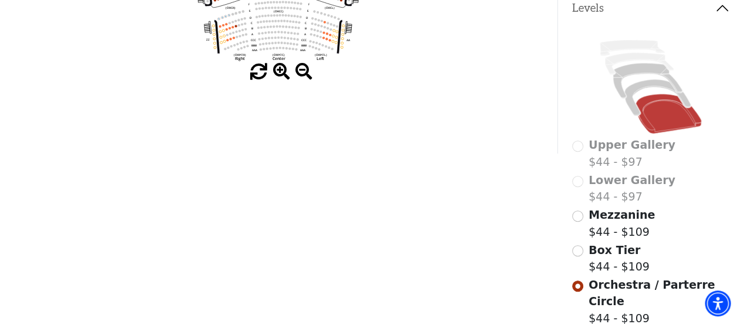
scroll to position [289, 0]
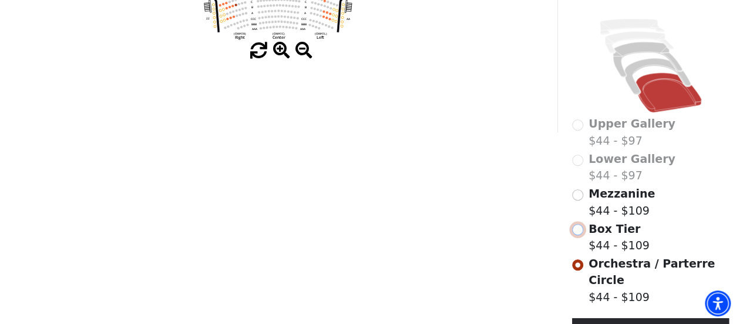
click at [576, 226] on input "Box Tier$44 - $109\a" at bounding box center [577, 229] width 11 height 11
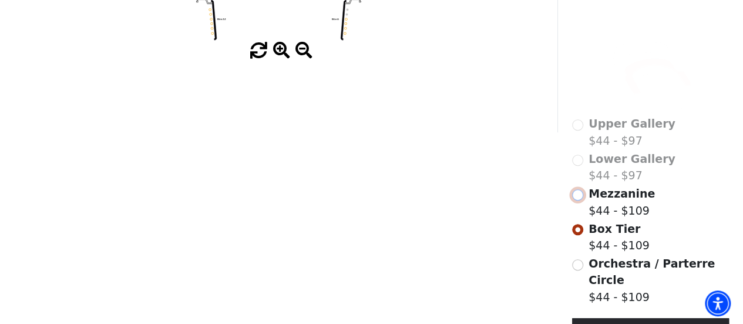
click at [579, 193] on input "Mezzanine$44 - $109\a" at bounding box center [577, 194] width 11 height 11
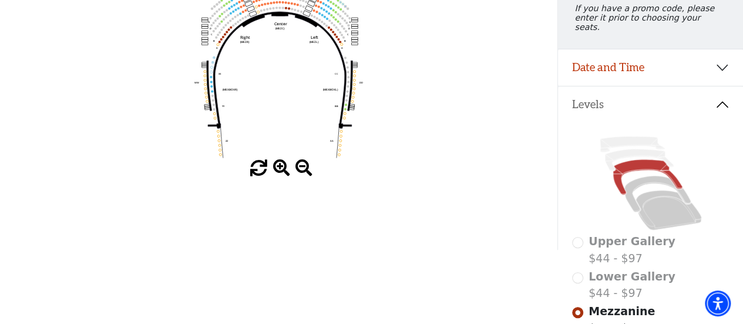
scroll to position [0, 0]
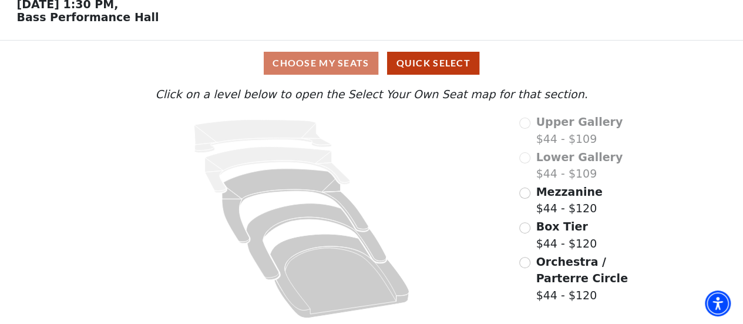
scroll to position [60, 0]
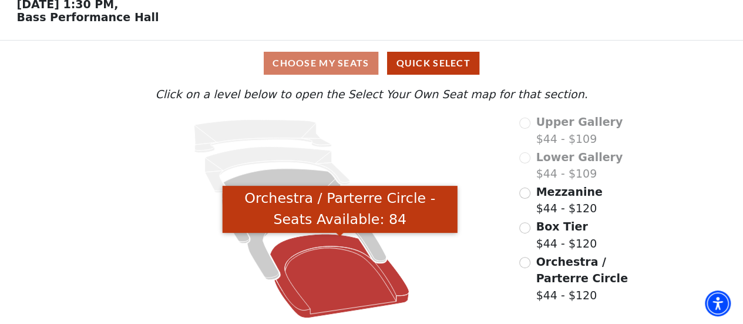
click at [290, 273] on icon "Orchestra / Parterre Circle - Seats Available: 84" at bounding box center [339, 276] width 139 height 84
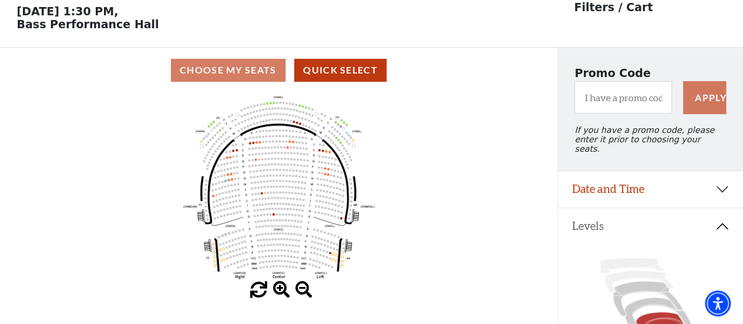
scroll to position [54, 0]
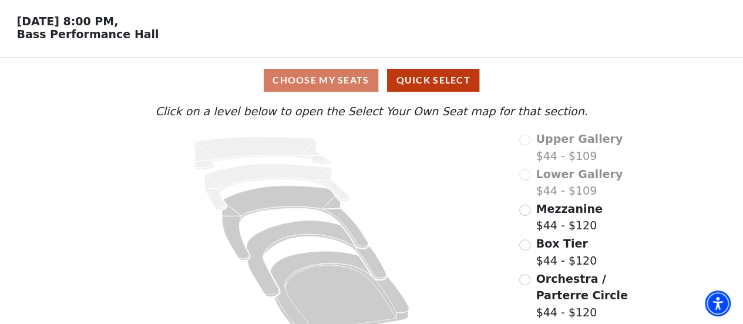
scroll to position [60, 0]
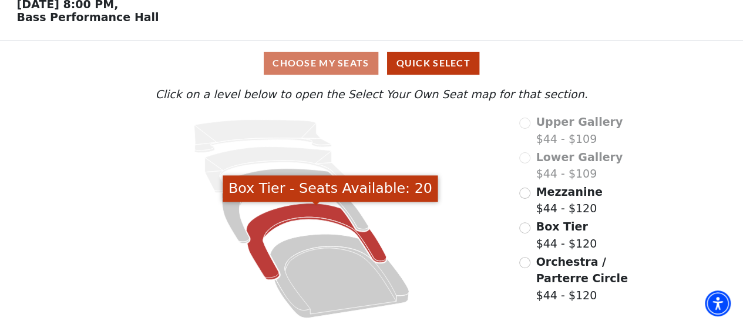
click at [288, 217] on icon "Box Tier - Seats Available: 20" at bounding box center [317, 241] width 140 height 76
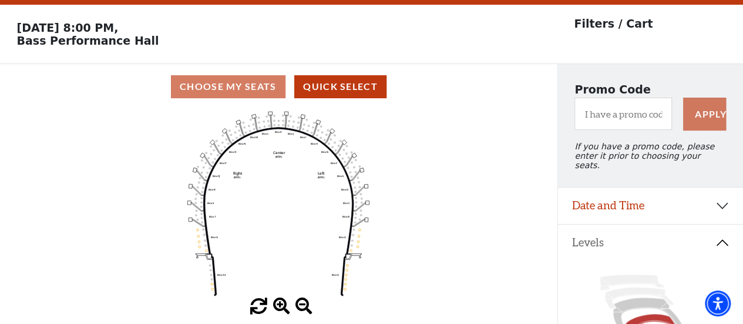
scroll to position [0, 0]
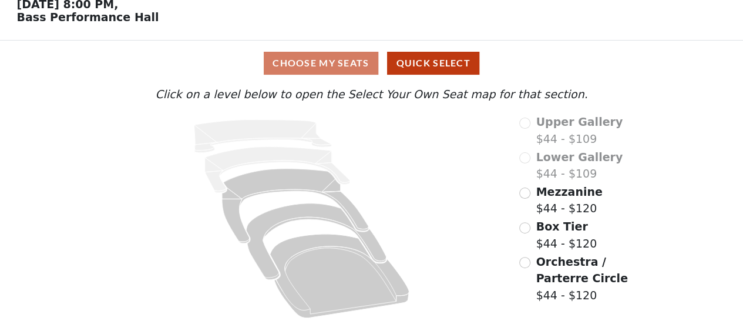
scroll to position [60, 0]
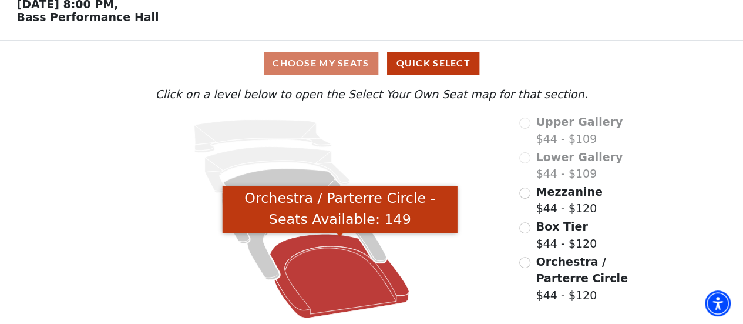
click at [300, 274] on icon "Orchestra / Parterre Circle - Seats Available: 149" at bounding box center [339, 276] width 139 height 84
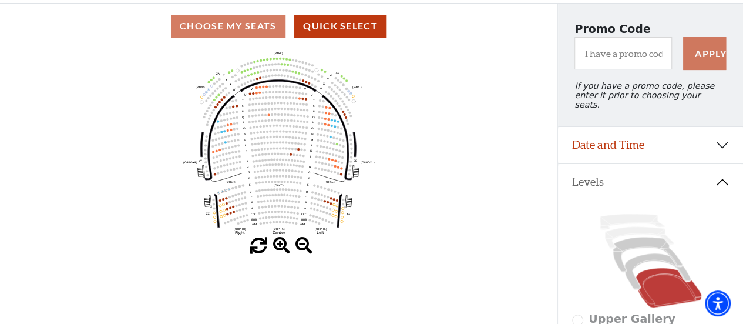
scroll to position [113, 0]
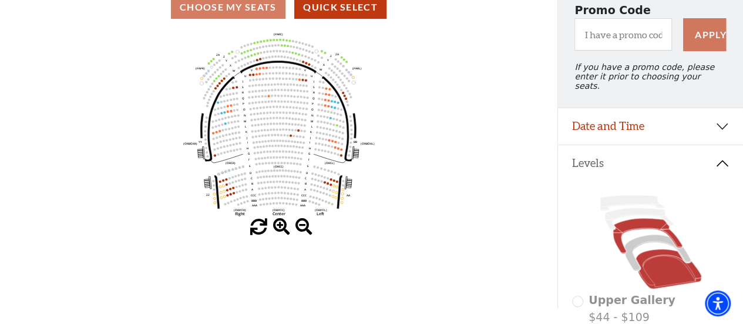
click at [629, 224] on icon at bounding box center [647, 236] width 69 height 35
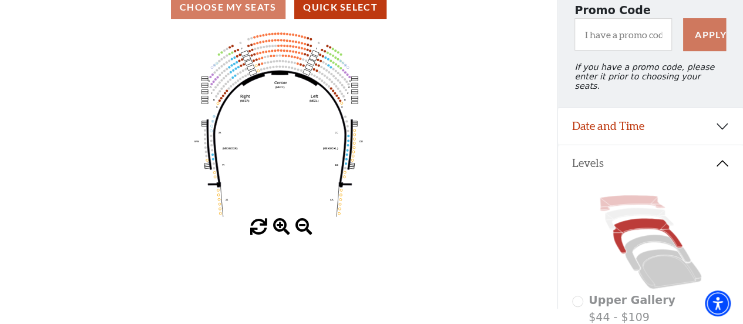
click at [622, 199] on icon at bounding box center [632, 202] width 65 height 15
click at [628, 209] on icon at bounding box center [639, 219] width 69 height 22
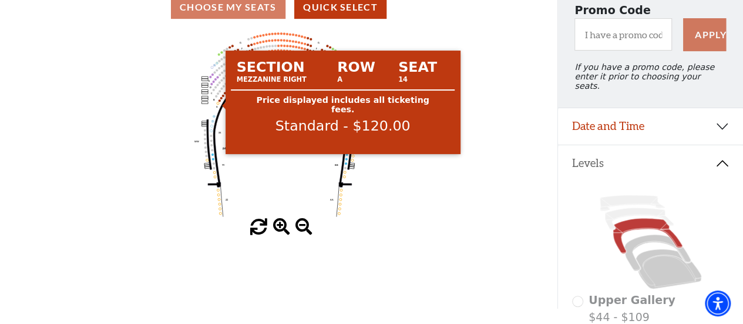
click at [220, 102] on circle at bounding box center [220, 100] width 2 height 2
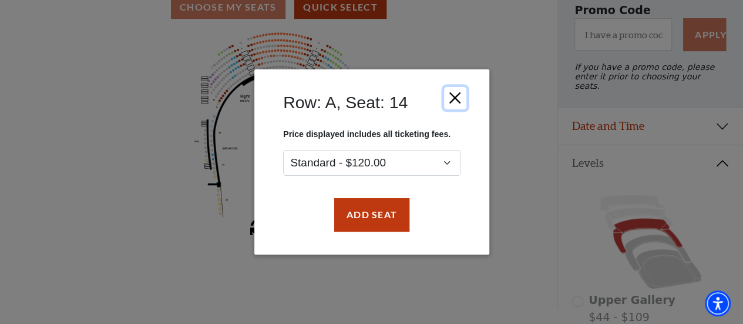
click at [461, 93] on button "Close" at bounding box center [455, 98] width 22 height 22
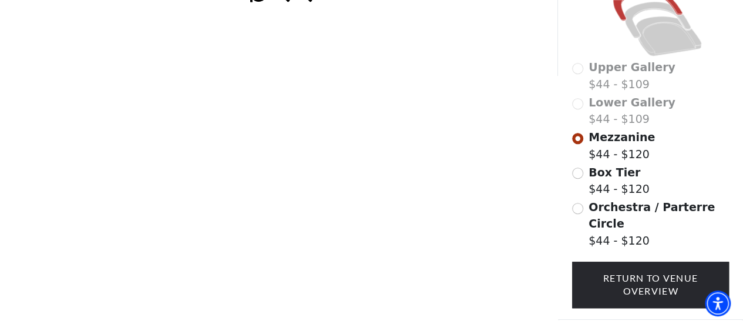
scroll to position [393, 0]
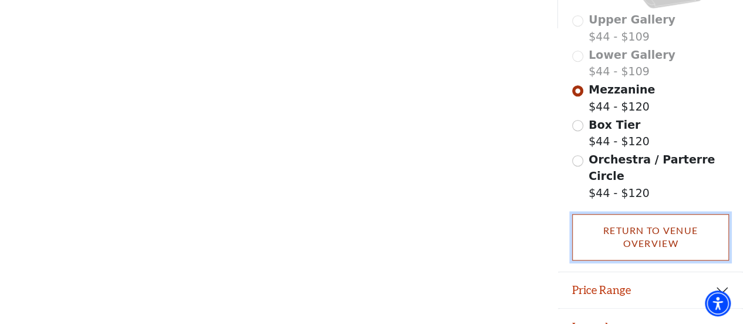
click at [630, 226] on link "Return To Venue Overview" at bounding box center [650, 237] width 157 height 46
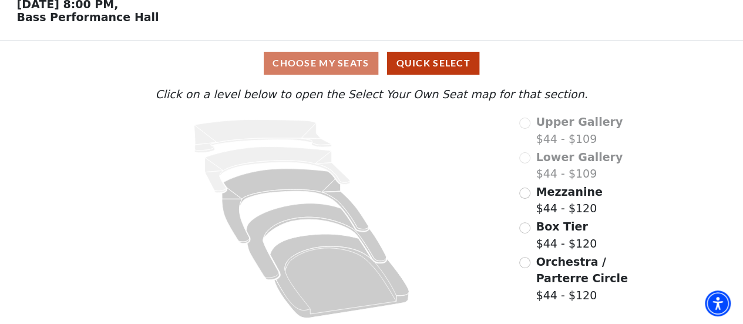
scroll to position [60, 0]
